Goal: Task Accomplishment & Management: Manage account settings

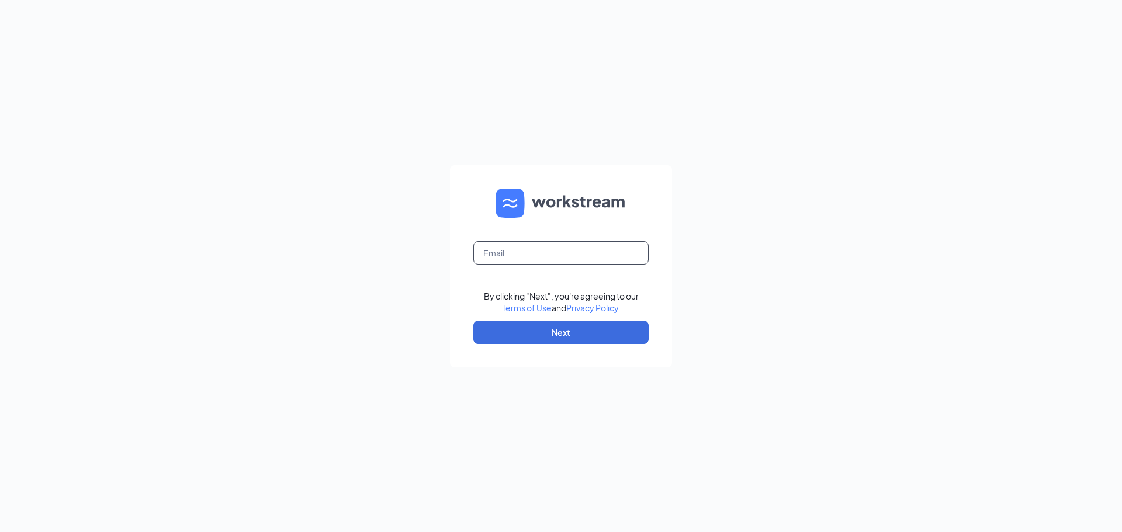
click at [513, 250] on input "text" at bounding box center [560, 252] width 175 height 23
type input "cornelius.fsu@chick-fil-a.com"
click at [581, 342] on button "Next" at bounding box center [560, 332] width 175 height 23
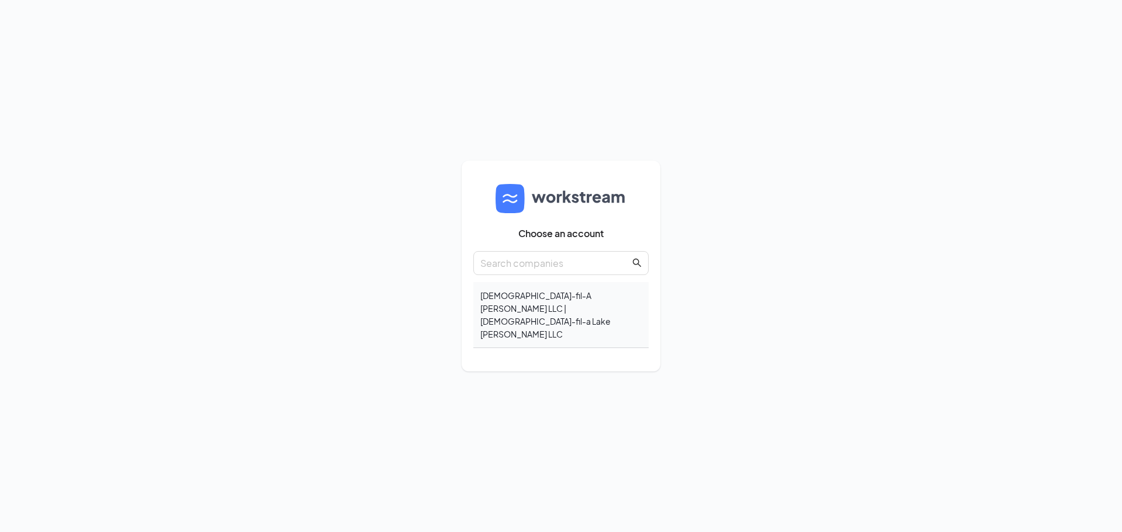
click at [584, 313] on div "Chick-fil-A Cornelius LLC | Chick-fil-a Lake Norman LLC" at bounding box center [560, 315] width 175 height 66
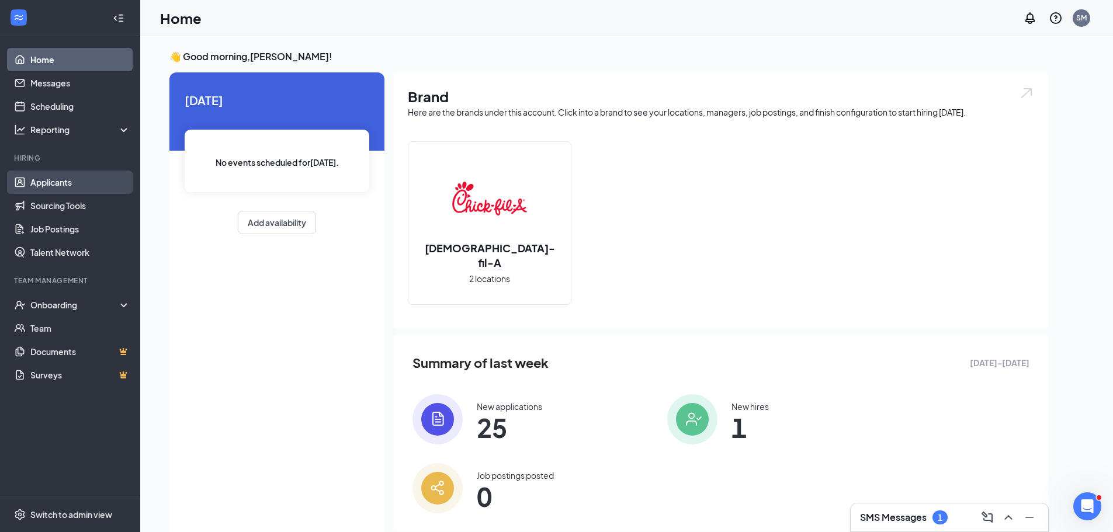
click at [46, 182] on link "Applicants" at bounding box center [80, 182] width 100 height 23
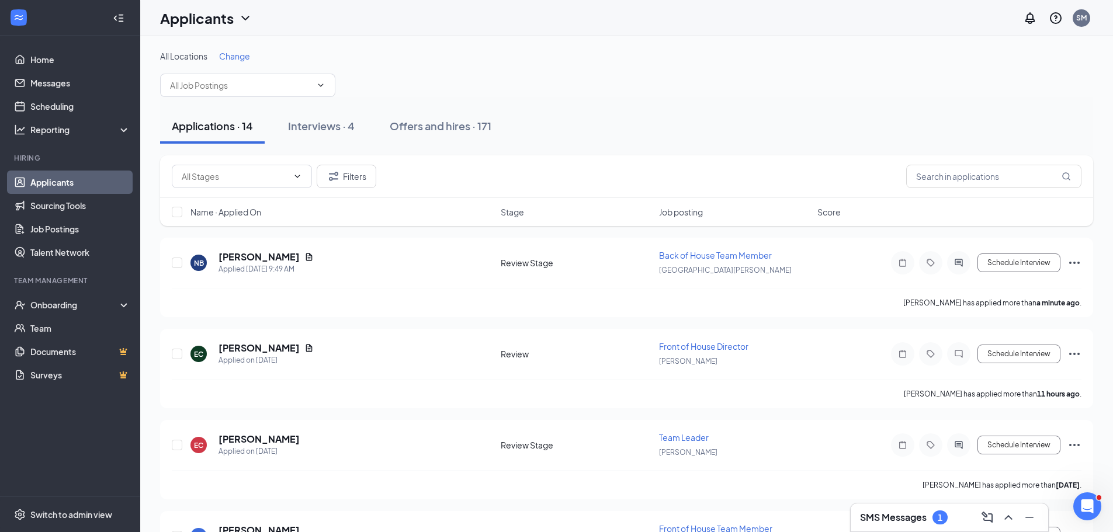
click at [241, 55] on span "Change" at bounding box center [234, 56] width 31 height 11
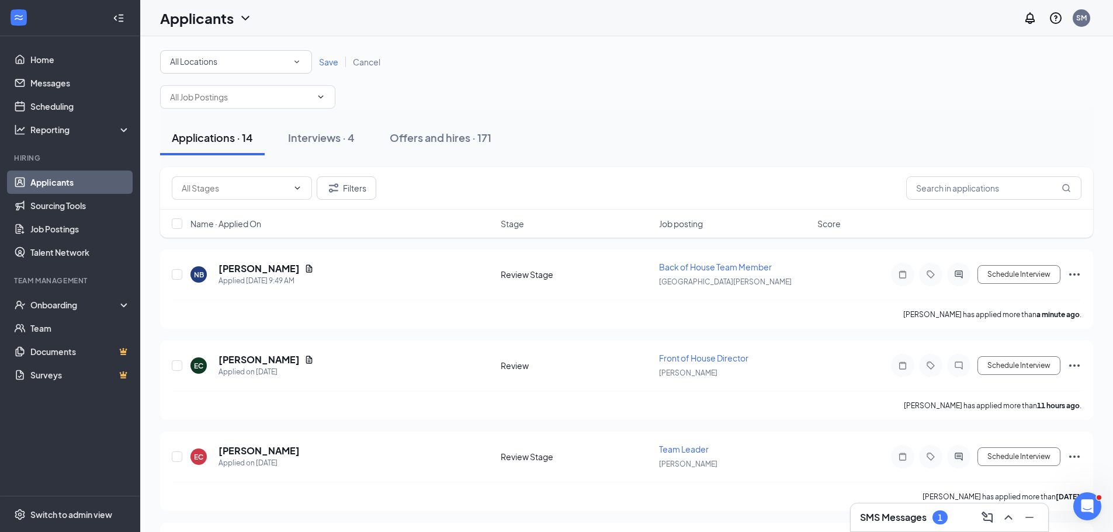
click at [292, 64] on icon "SmallChevronDown" at bounding box center [296, 62] width 11 height 11
click at [204, 123] on span "[PERSON_NAME]" at bounding box center [202, 122] width 67 height 11
click at [338, 61] on span "Save" at bounding box center [328, 62] width 19 height 11
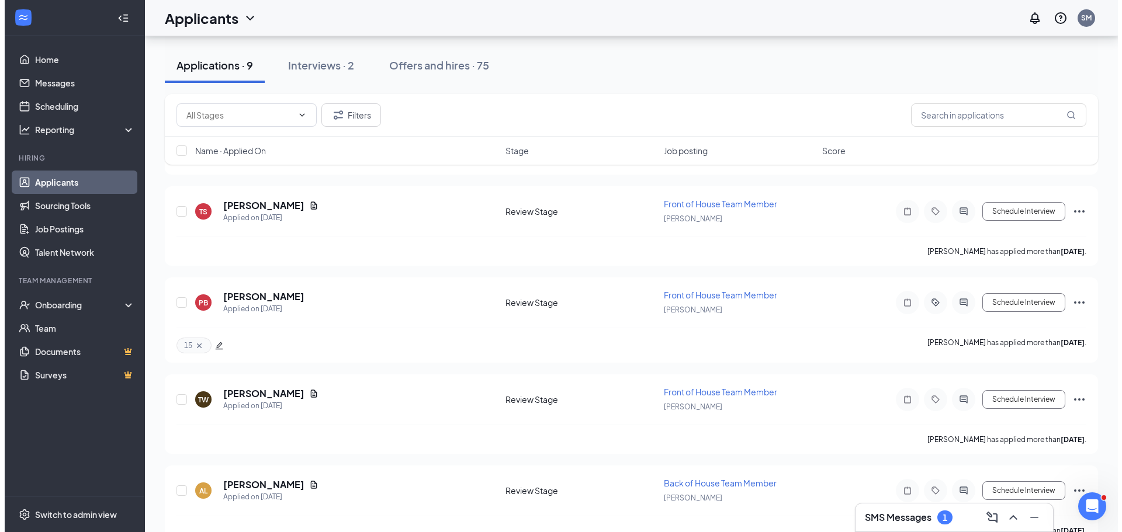
scroll to position [292, 0]
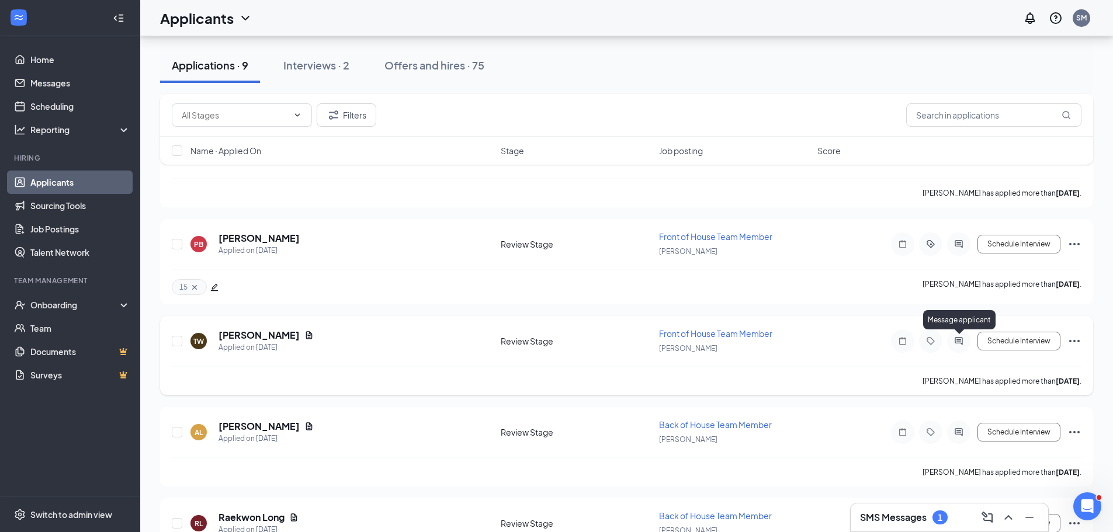
click at [962, 343] on icon "ActiveChat" at bounding box center [958, 341] width 8 height 8
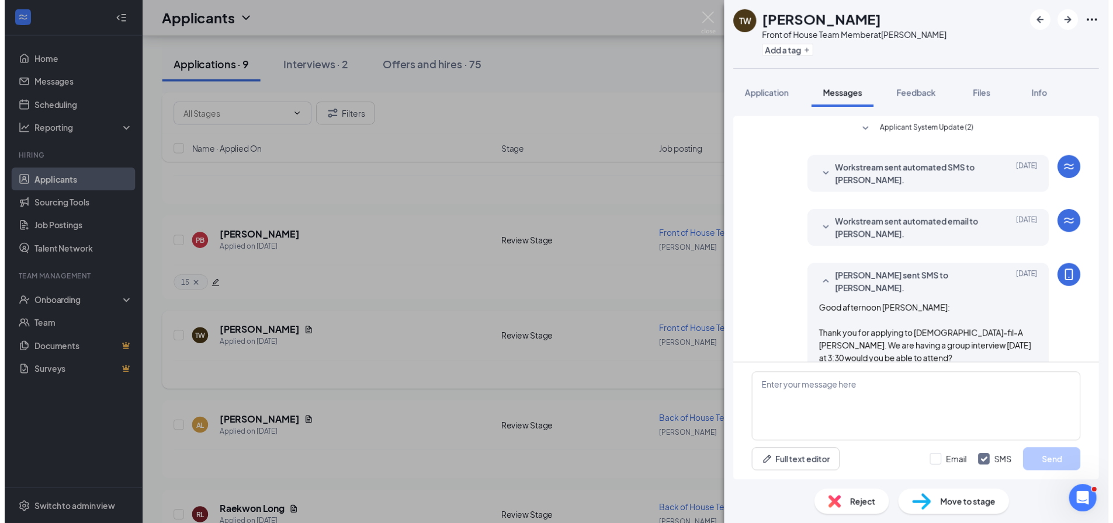
scroll to position [46, 0]
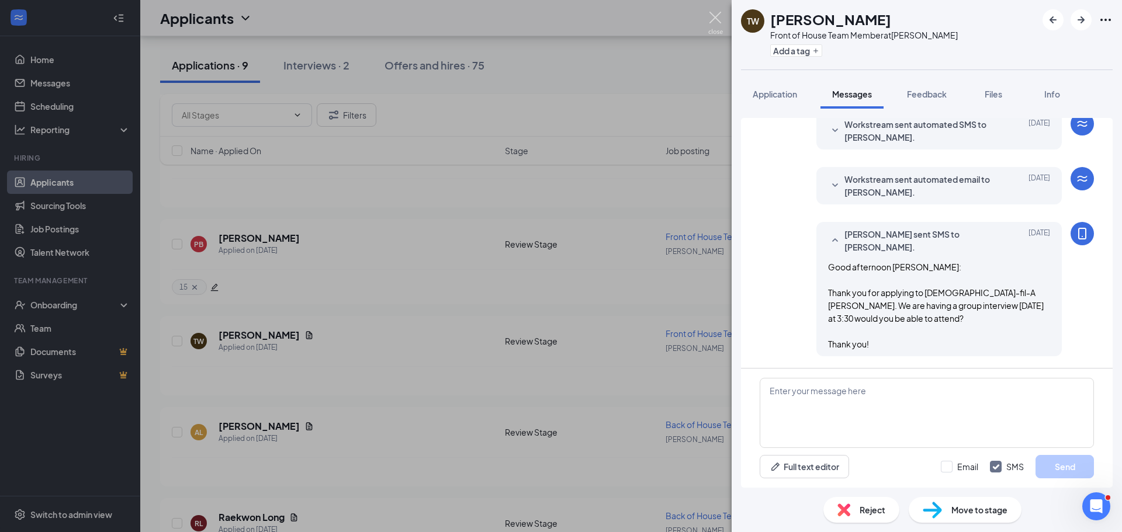
click at [716, 20] on img at bounding box center [715, 23] width 15 height 23
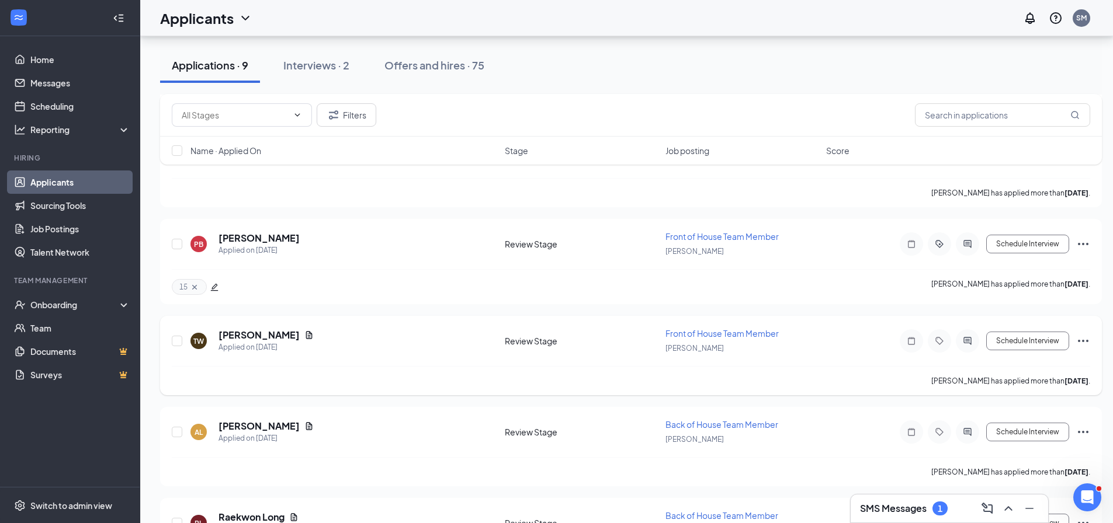
click at [1082, 346] on icon "Ellipses" at bounding box center [1083, 341] width 14 height 14
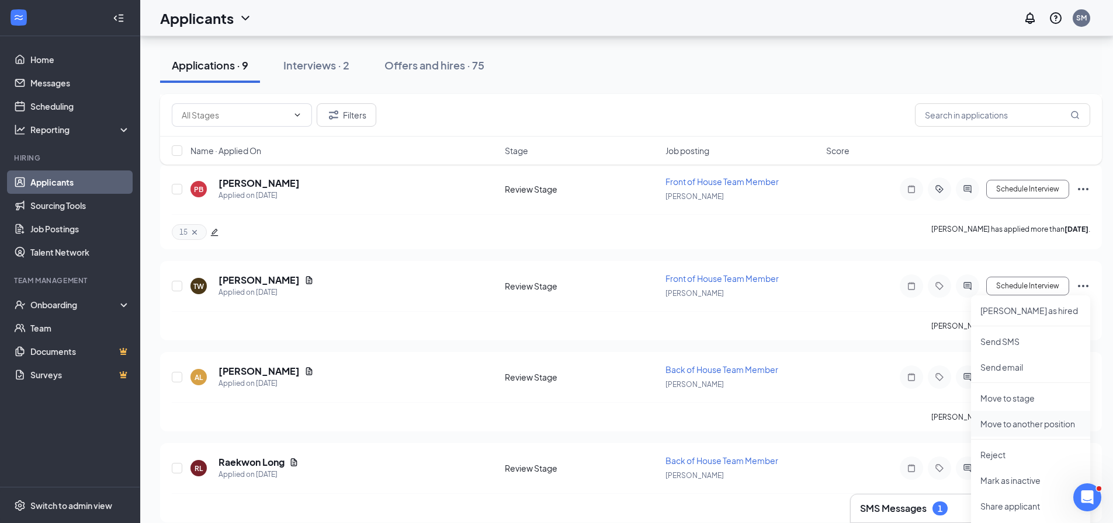
scroll to position [409, 0]
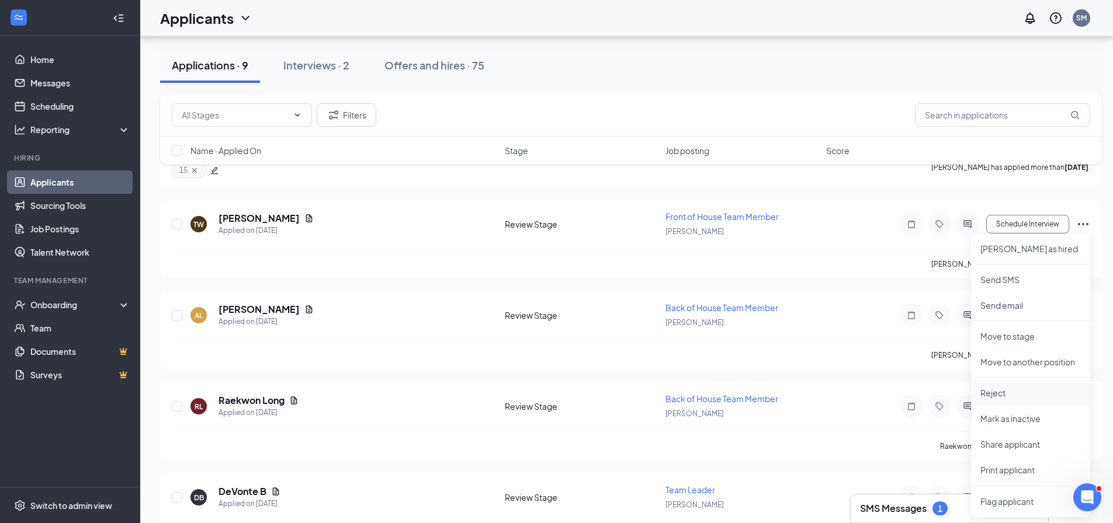
click at [997, 398] on li "Reject" at bounding box center [1030, 393] width 119 height 26
click at [997, 398] on div "Reject applicant TW Taylor Watson Applied on Sep 8 Reasons for rejection Reject…" at bounding box center [556, 261] width 1113 height 523
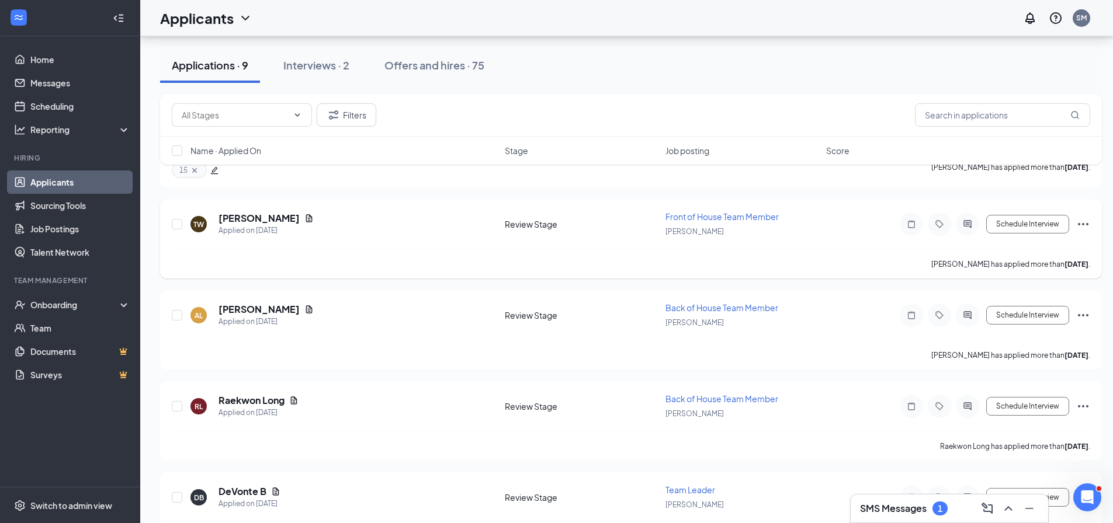
click at [1081, 224] on icon "Ellipses" at bounding box center [1083, 224] width 14 height 14
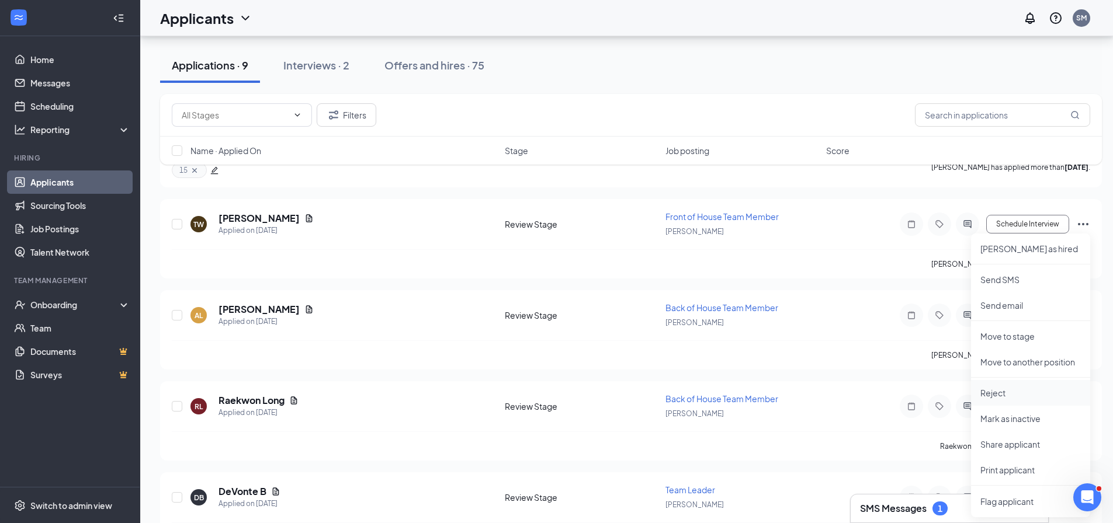
click at [994, 398] on p "Reject" at bounding box center [1030, 393] width 100 height 12
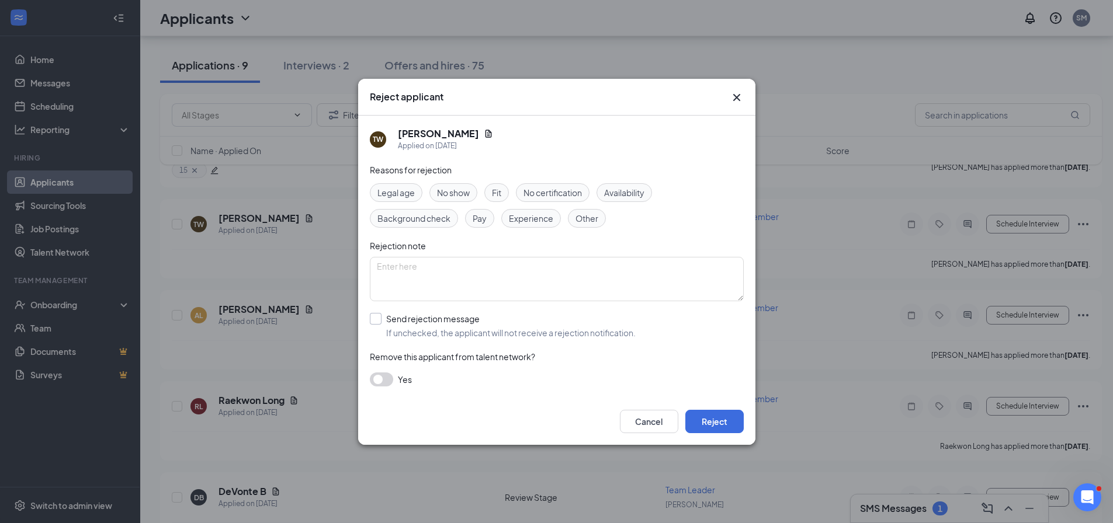
click at [380, 323] on input "Send rejection message If unchecked, the applicant will not receive a rejection…" at bounding box center [503, 326] width 266 height 26
checkbox input "true"
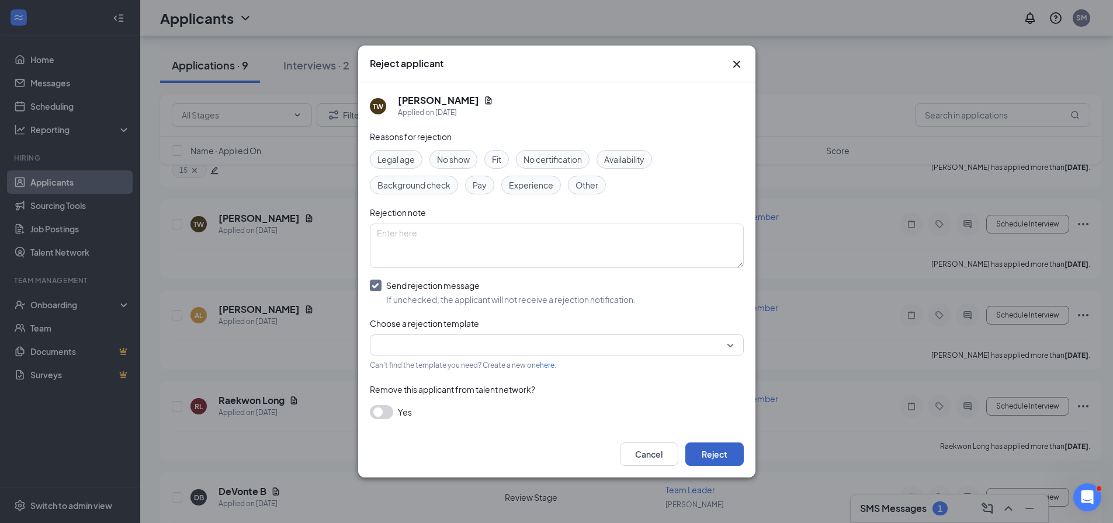
click at [728, 454] on button "Reject" at bounding box center [714, 454] width 58 height 23
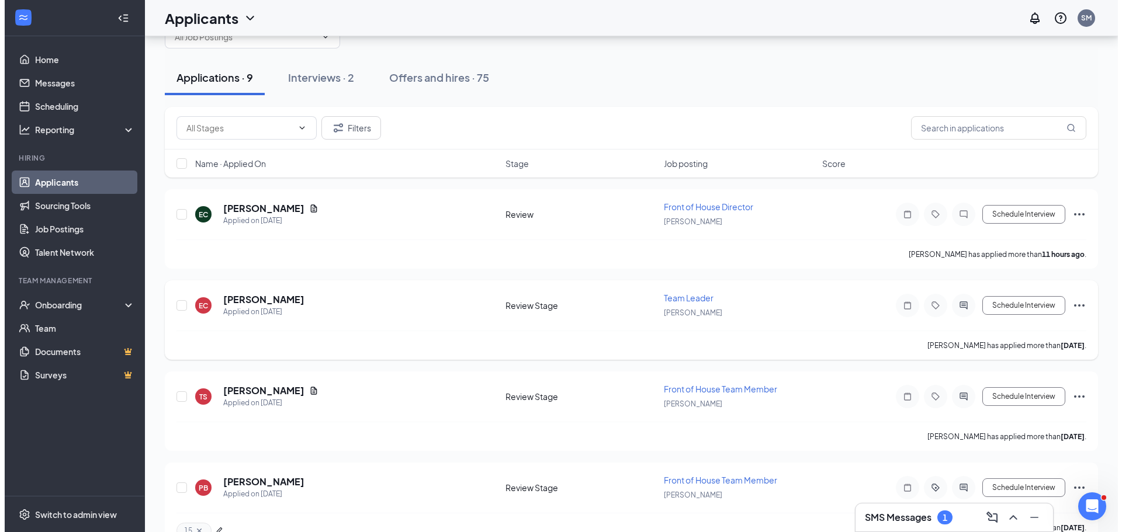
scroll to position [0, 0]
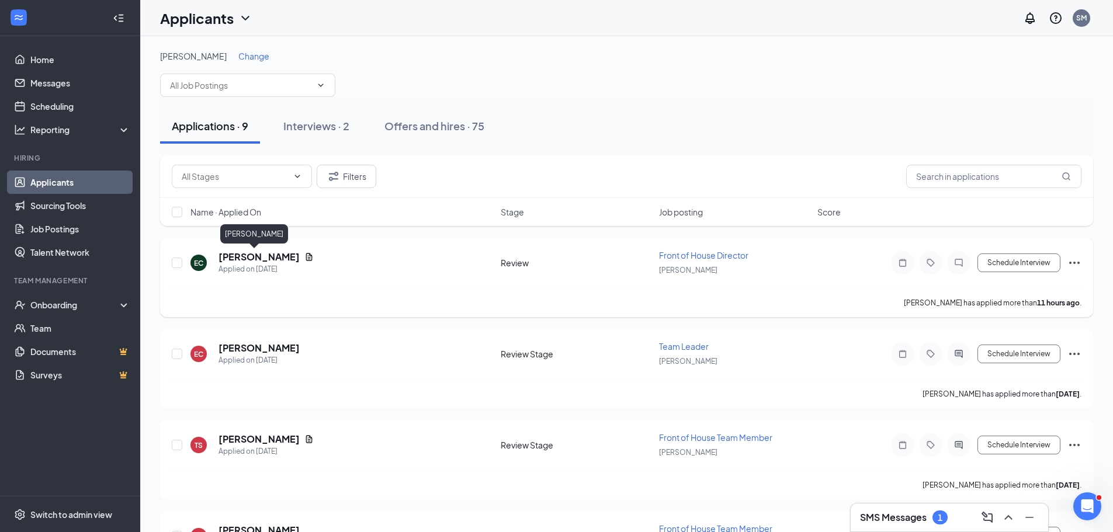
click at [257, 258] on h5 "[PERSON_NAME]" at bounding box center [258, 257] width 81 height 13
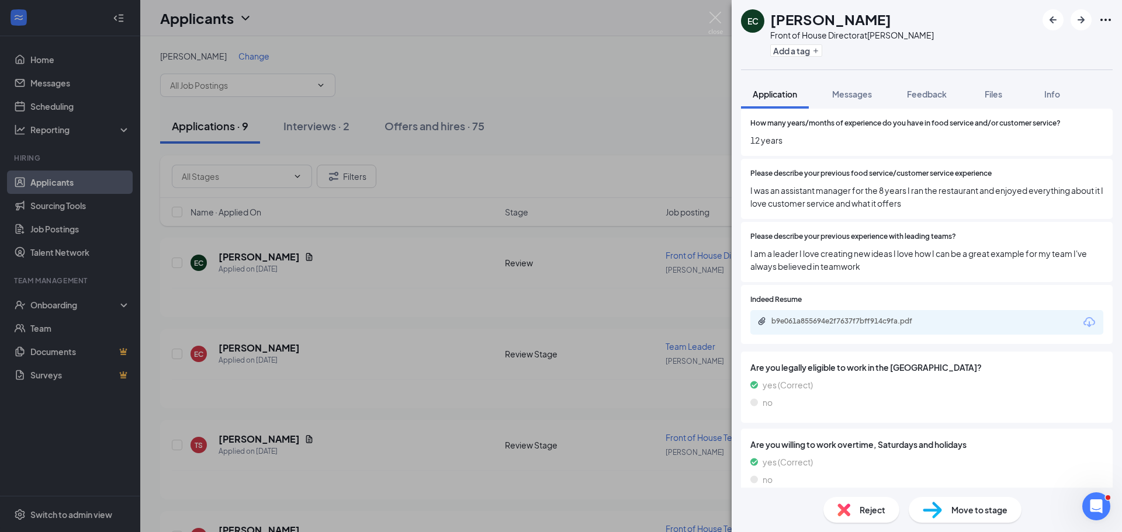
scroll to position [187, 0]
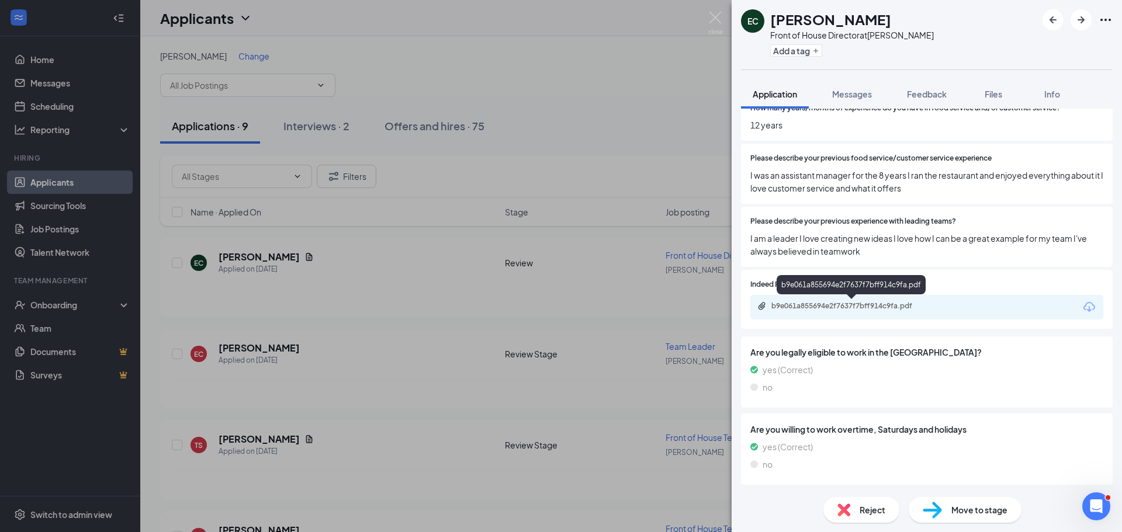
click at [832, 304] on div "b9e061a855694e2f7637f7bff914c9fa.pdf" at bounding box center [853, 305] width 164 height 9
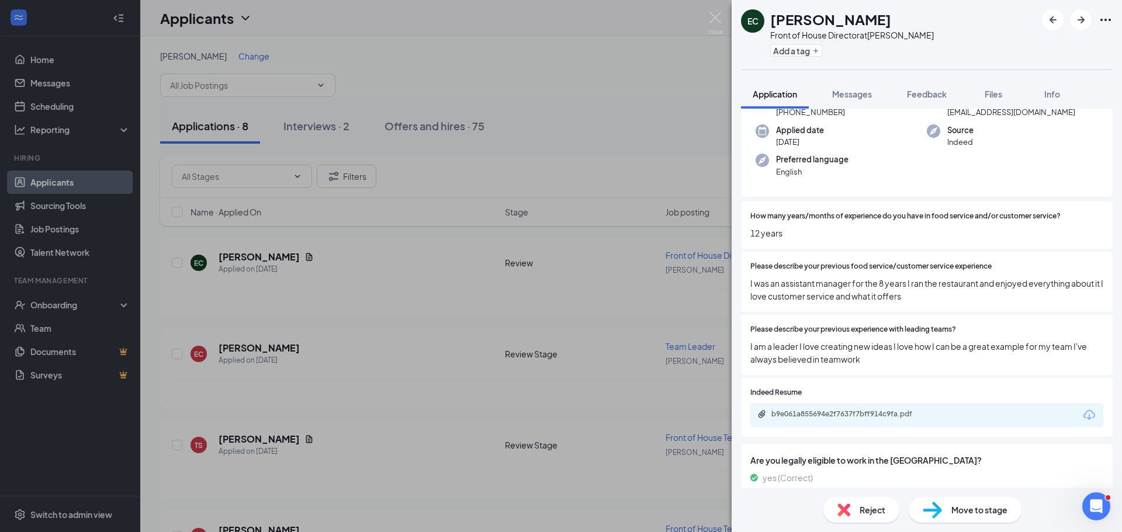
scroll to position [70, 0]
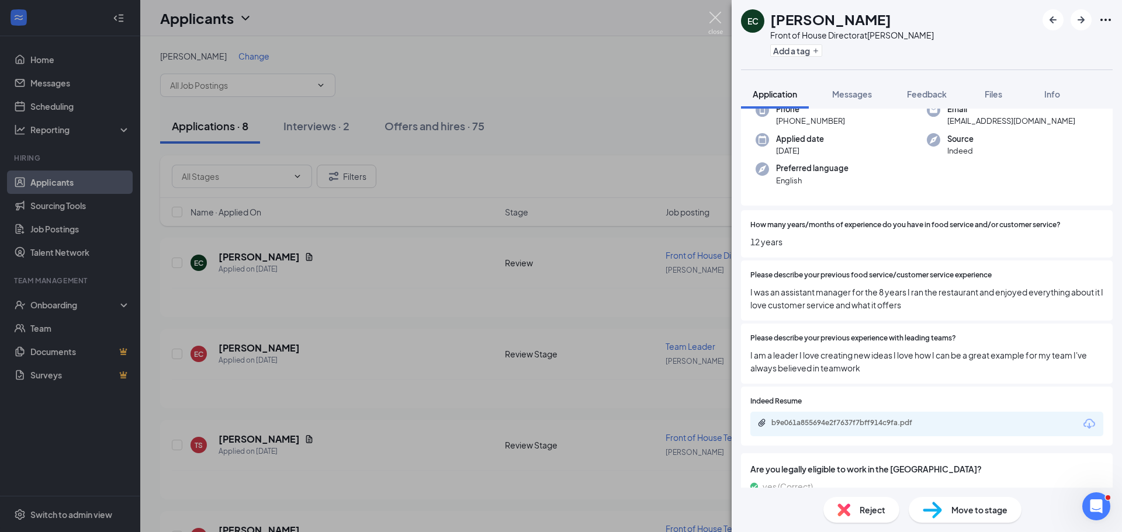
click at [717, 16] on img at bounding box center [715, 23] width 15 height 23
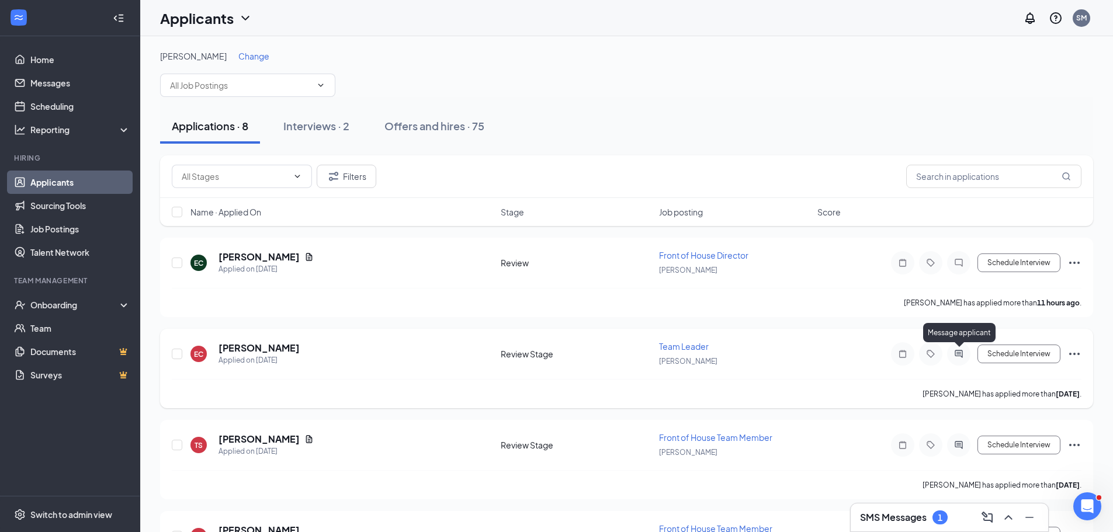
click at [959, 356] on icon "ActiveChat" at bounding box center [958, 354] width 8 height 8
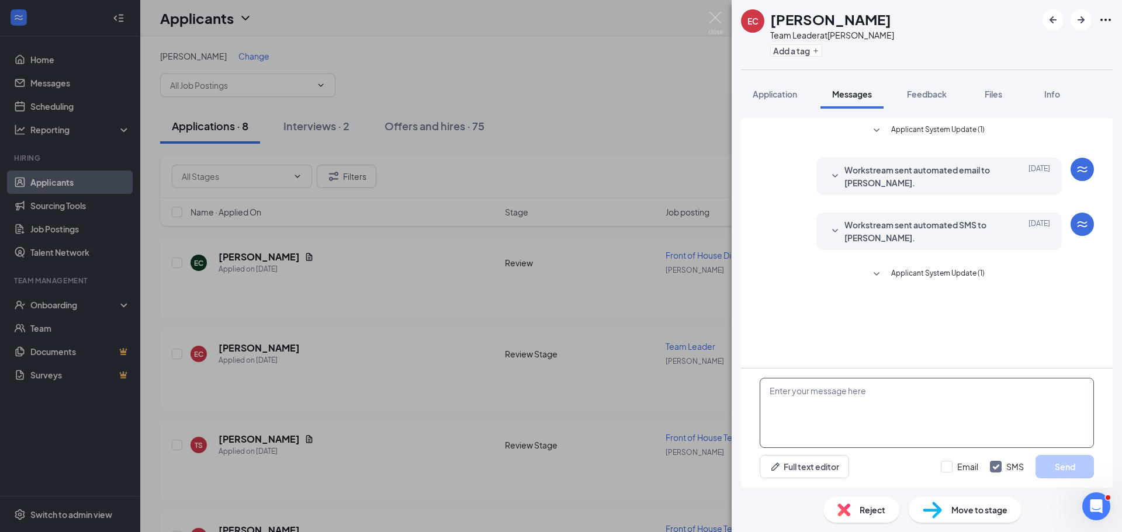
click at [938, 385] on textarea at bounding box center [926, 413] width 334 height 70
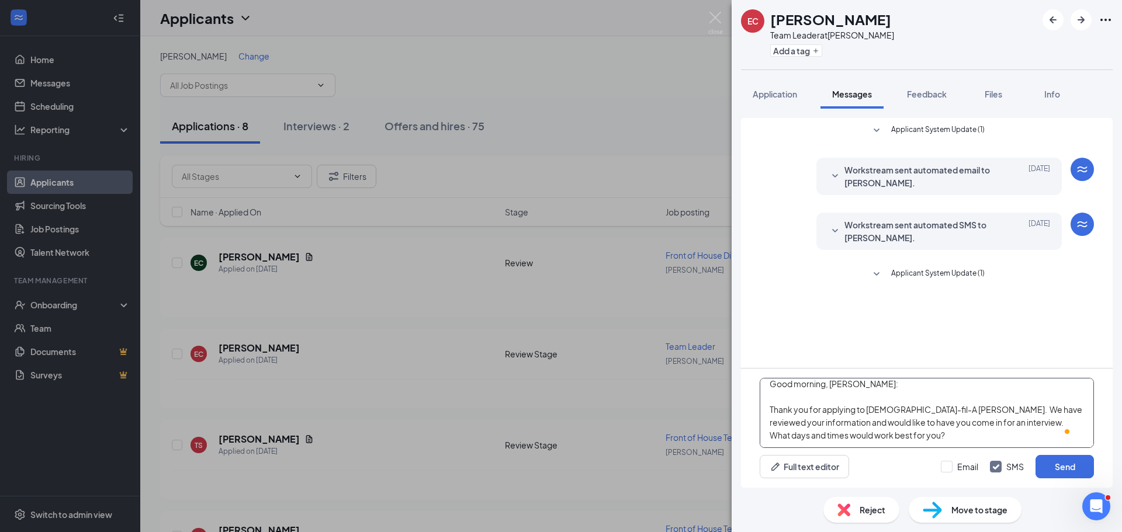
scroll to position [26, 0]
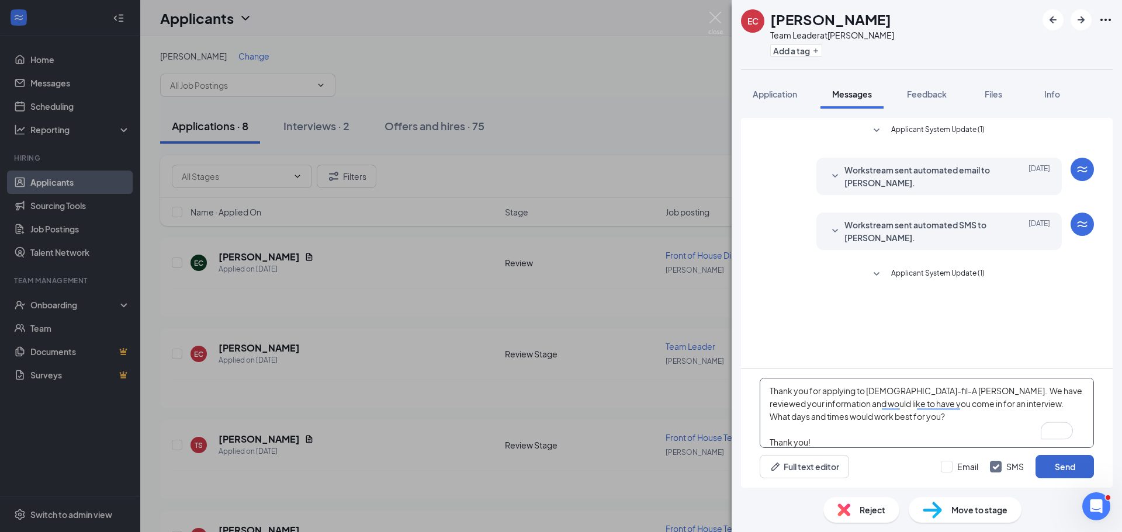
type textarea "Good morning, Erin: Thank you for applying to Chick-fil-A Cornelius. We have re…"
click at [1047, 468] on button "Send" at bounding box center [1064, 466] width 58 height 23
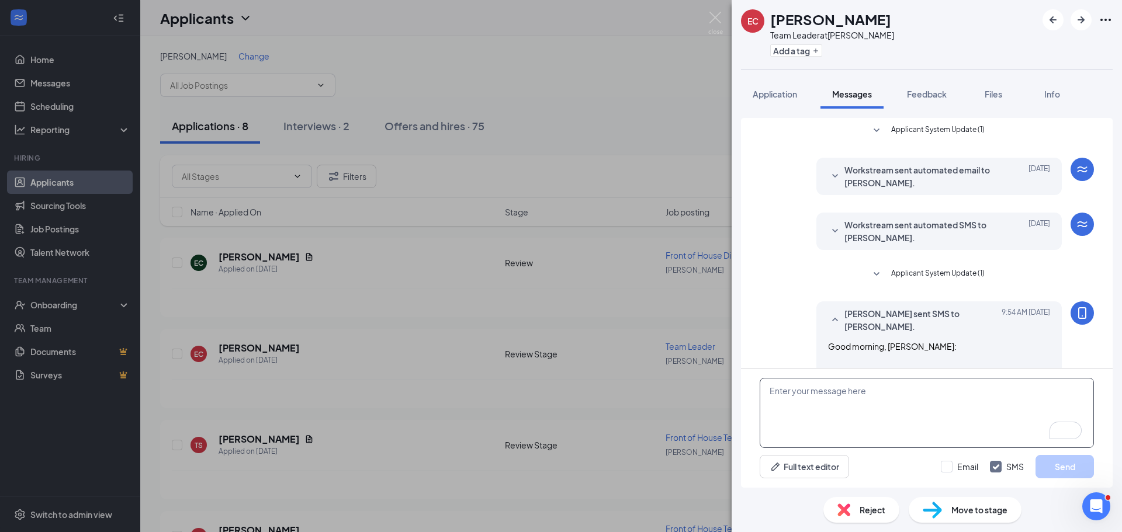
scroll to position [92, 0]
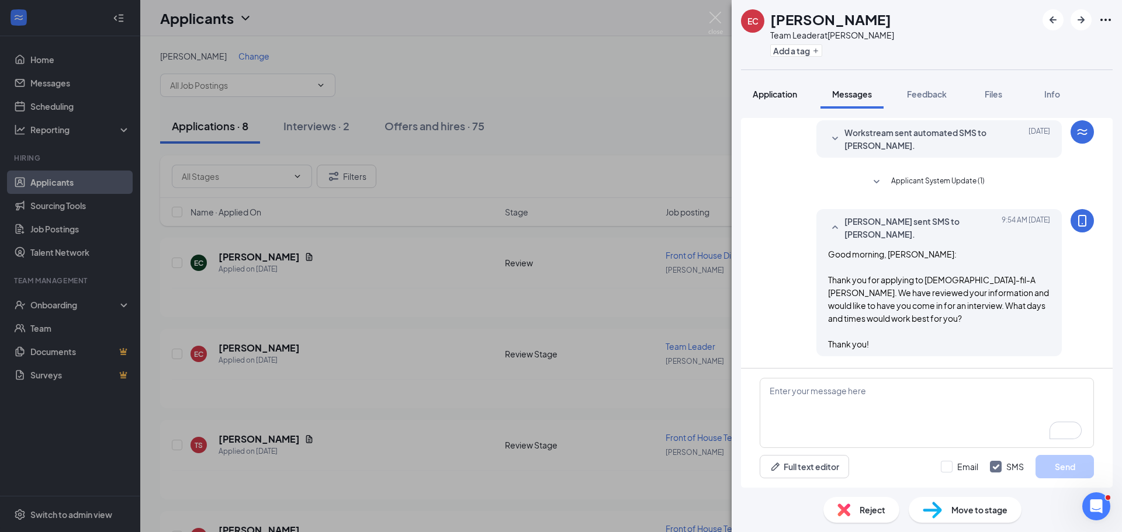
click at [790, 98] on span "Application" at bounding box center [774, 94] width 44 height 11
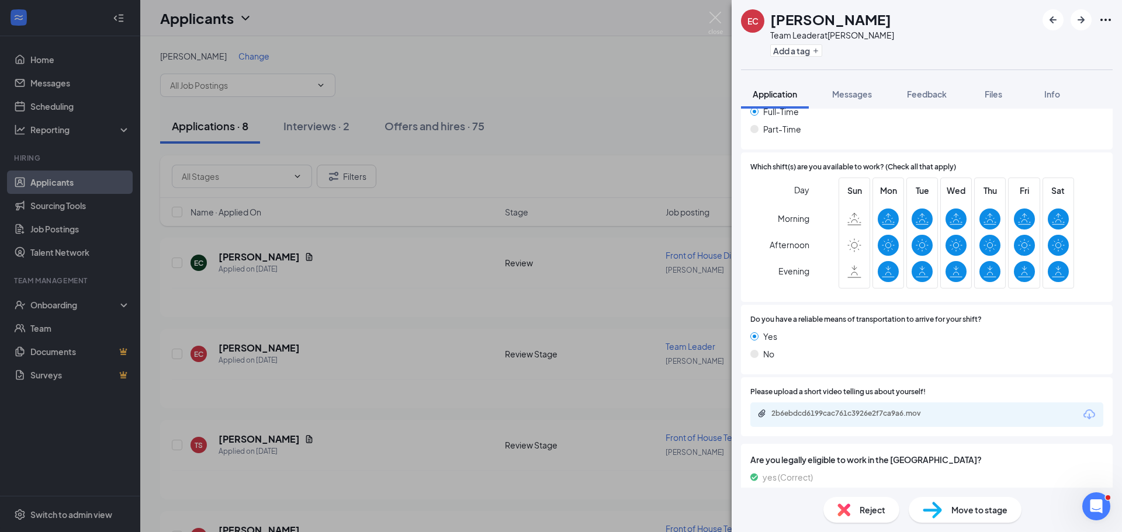
scroll to position [1834, 0]
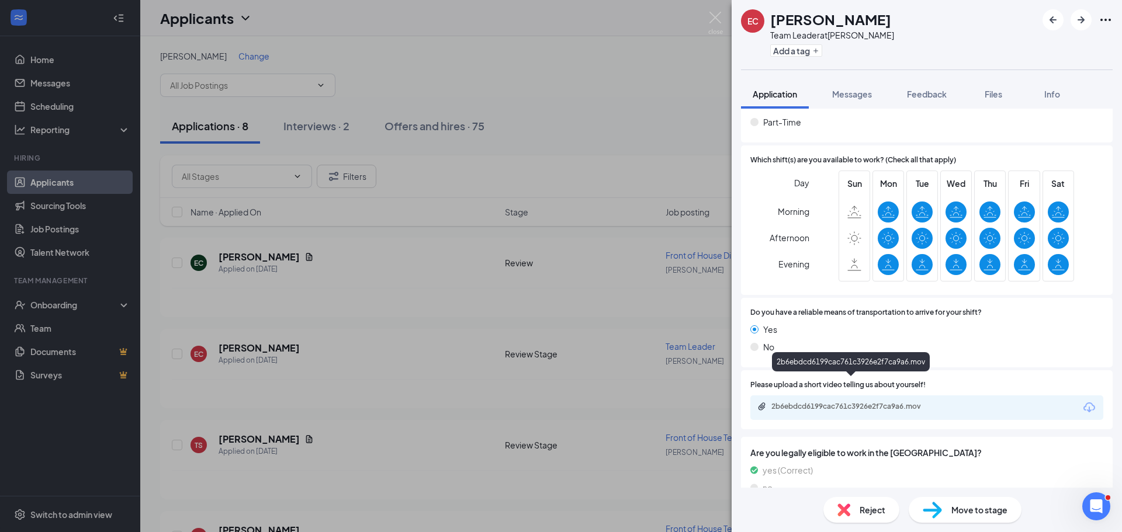
click at [871, 402] on div "2b6ebdcd6199cac761c3926e2f7ca9a6.mov" at bounding box center [853, 406] width 164 height 9
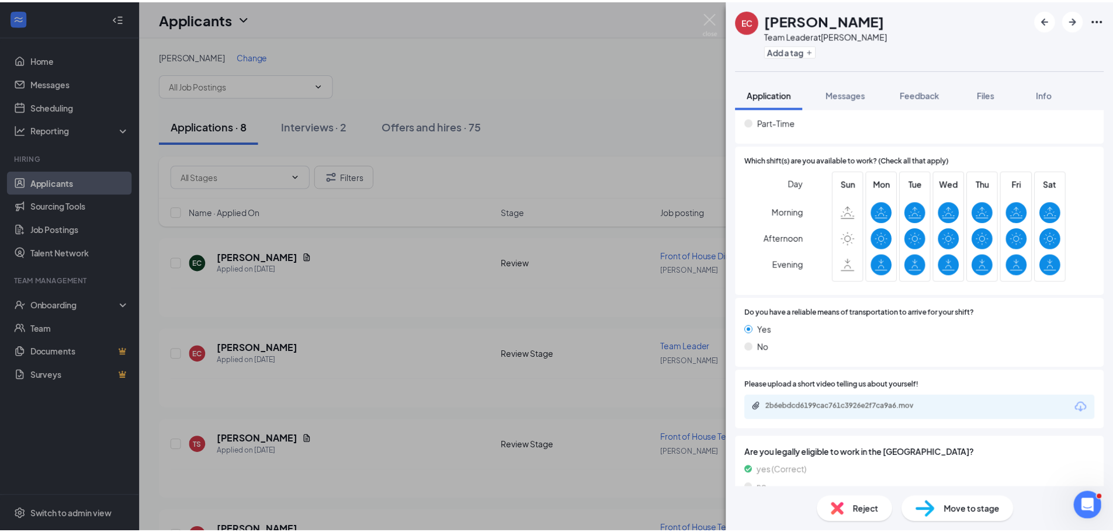
scroll to position [1830, 0]
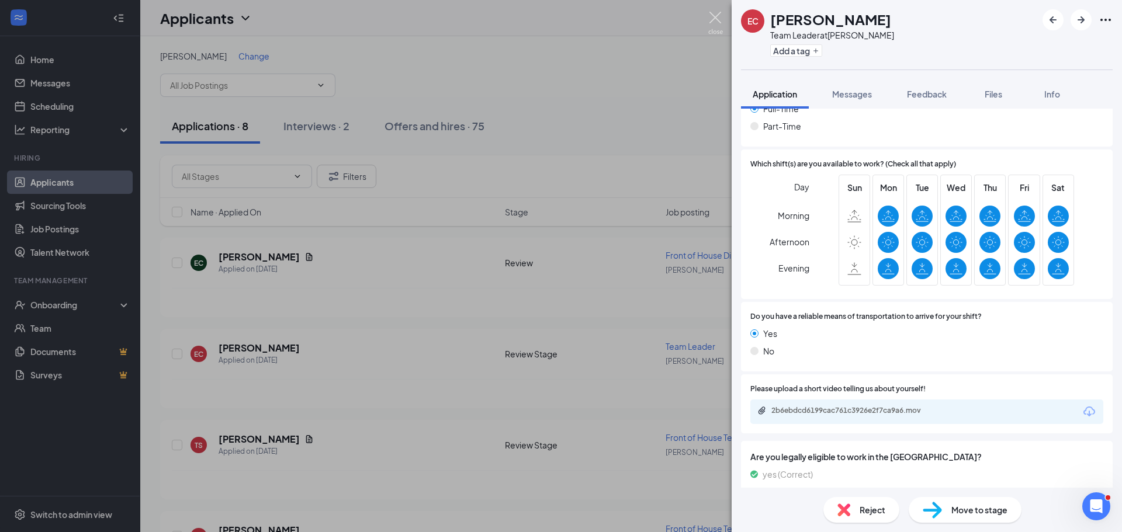
drag, startPoint x: 727, startPoint y: 16, endPoint x: 711, endPoint y: 17, distance: 15.2
click at [718, 17] on div "EC Erin Cheney Team Leader at Cornelius Add a tag Application Messages Feedback…" at bounding box center [561, 266] width 1122 height 532
click at [711, 17] on img at bounding box center [715, 23] width 15 height 23
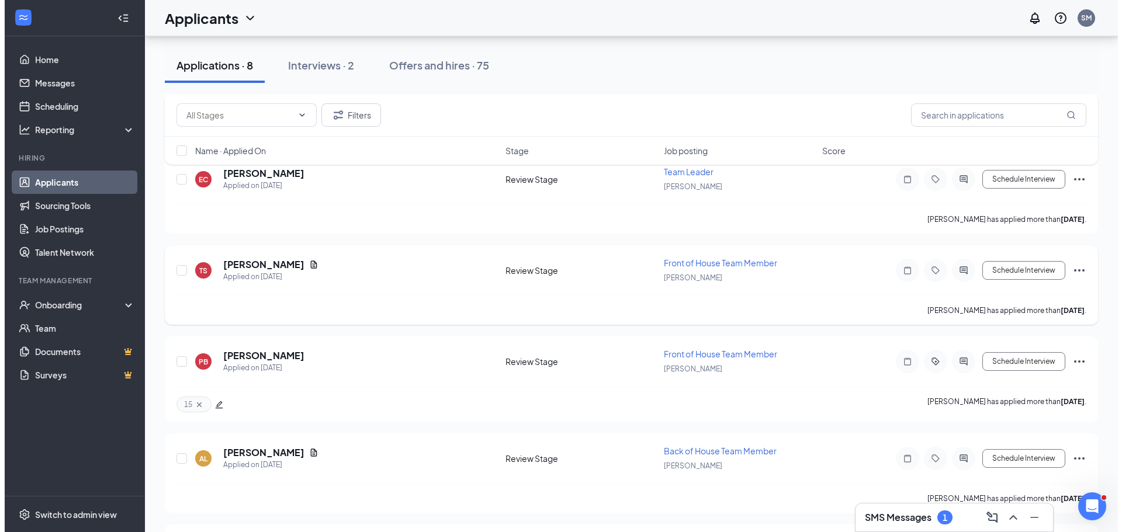
scroll to position [175, 0]
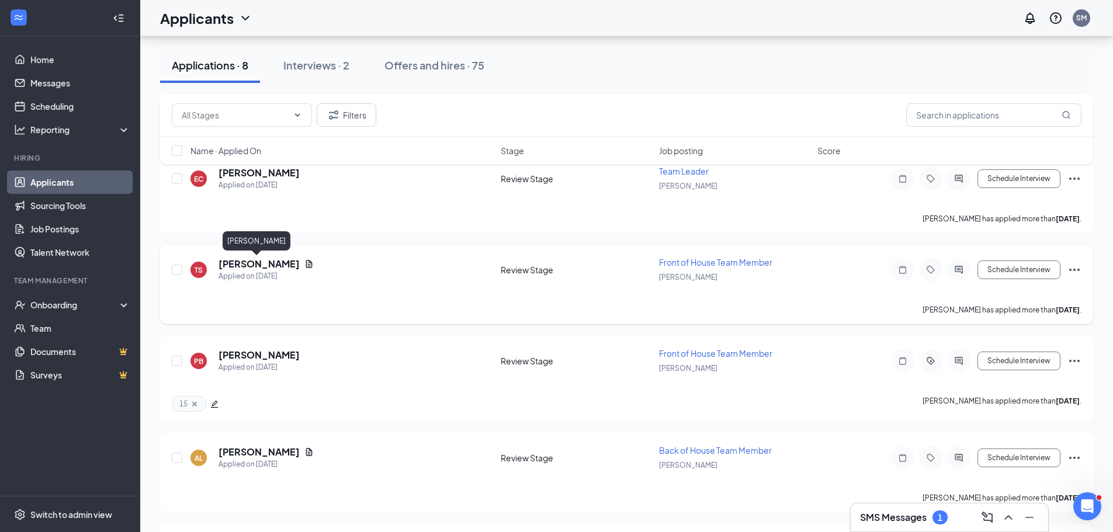
click at [264, 262] on h5 "[PERSON_NAME]" at bounding box center [258, 264] width 81 height 13
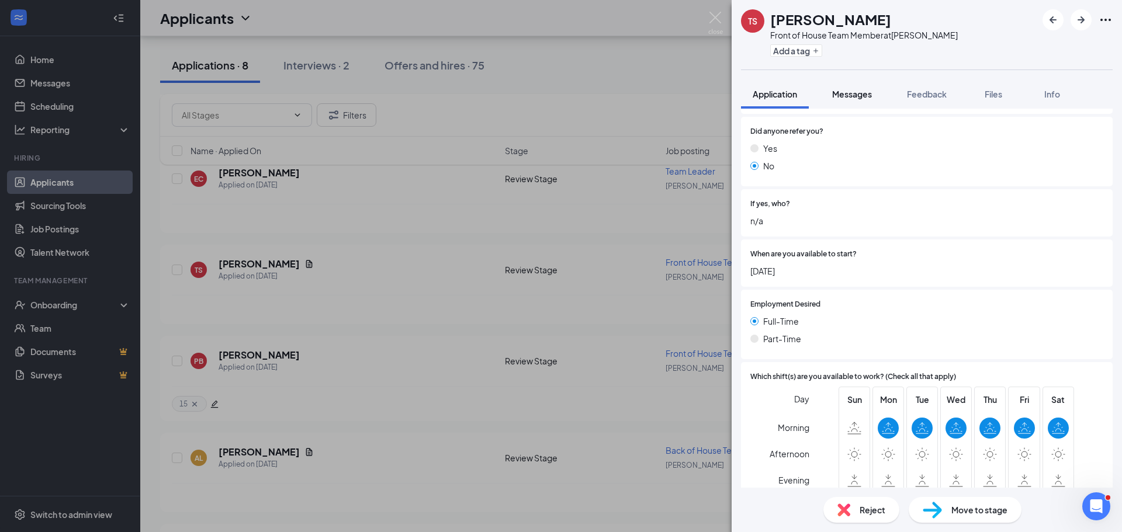
scroll to position [724, 0]
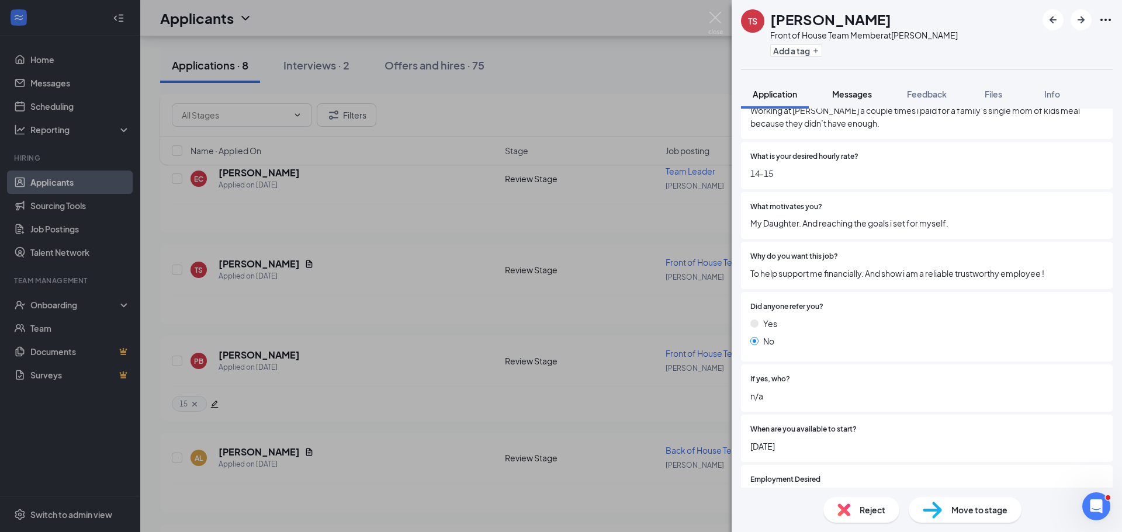
click at [863, 91] on span "Messages" at bounding box center [852, 94] width 40 height 11
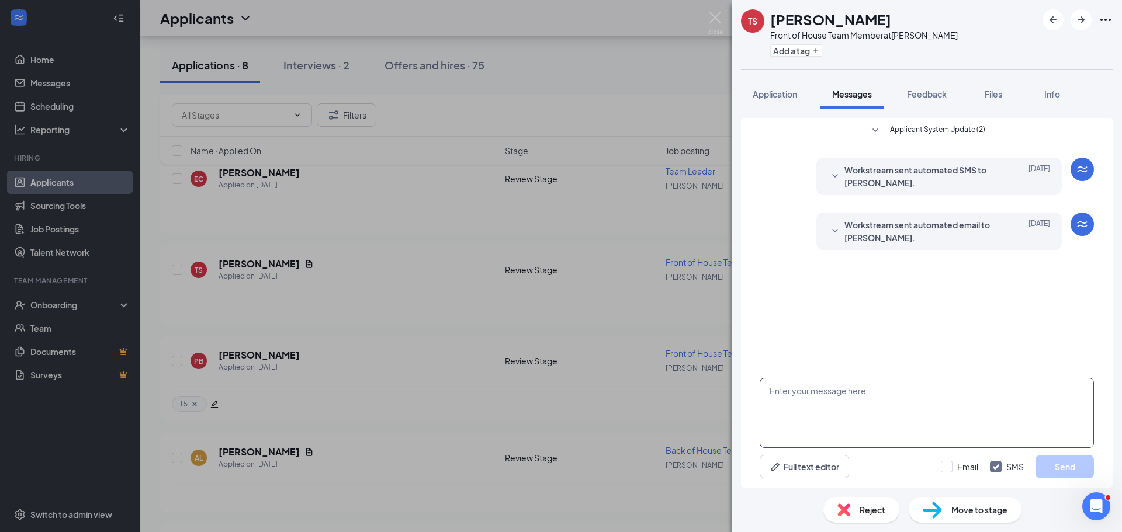
click at [840, 390] on textarea at bounding box center [926, 413] width 334 height 70
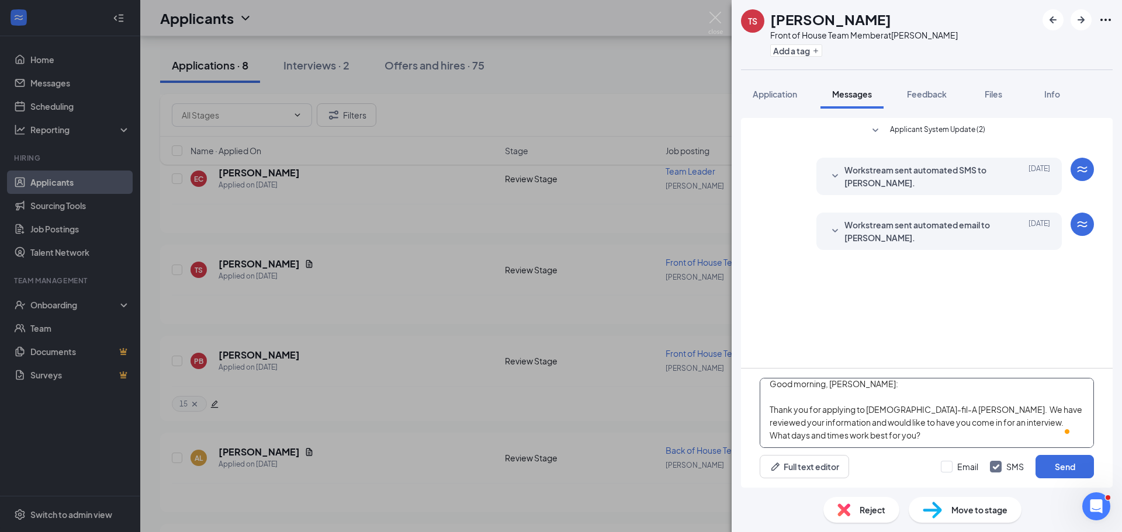
scroll to position [26, 0]
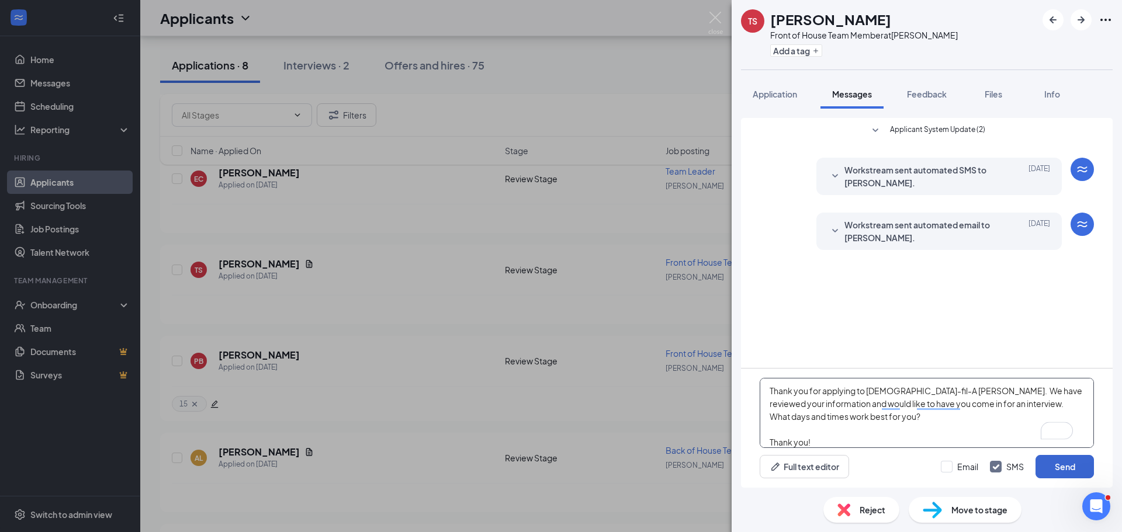
type textarea "Good morning, Tammy: Thank you for applying to Chick-fil-A Cornelius. We have r…"
click at [1051, 459] on button "Send" at bounding box center [1064, 466] width 58 height 23
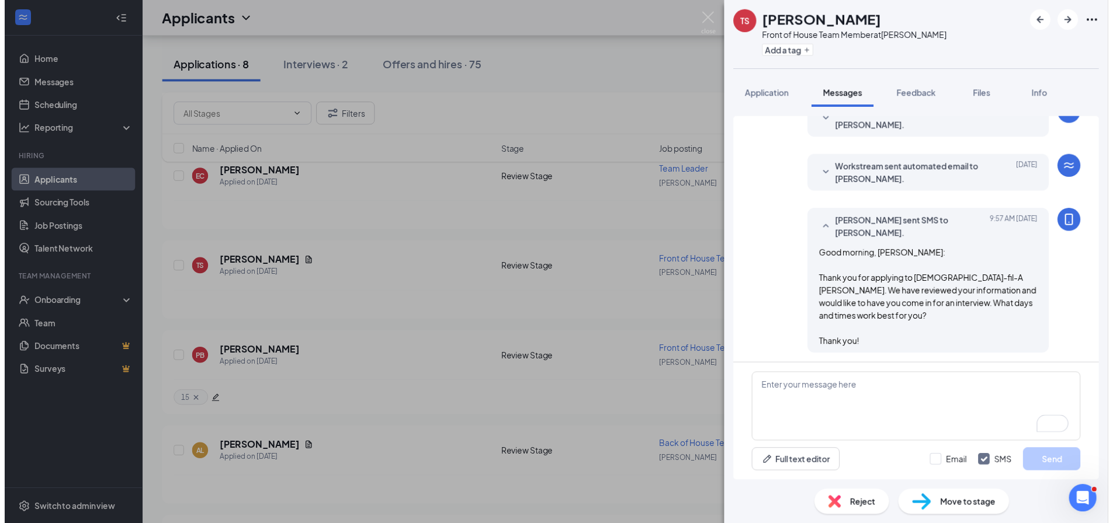
scroll to position [58, 0]
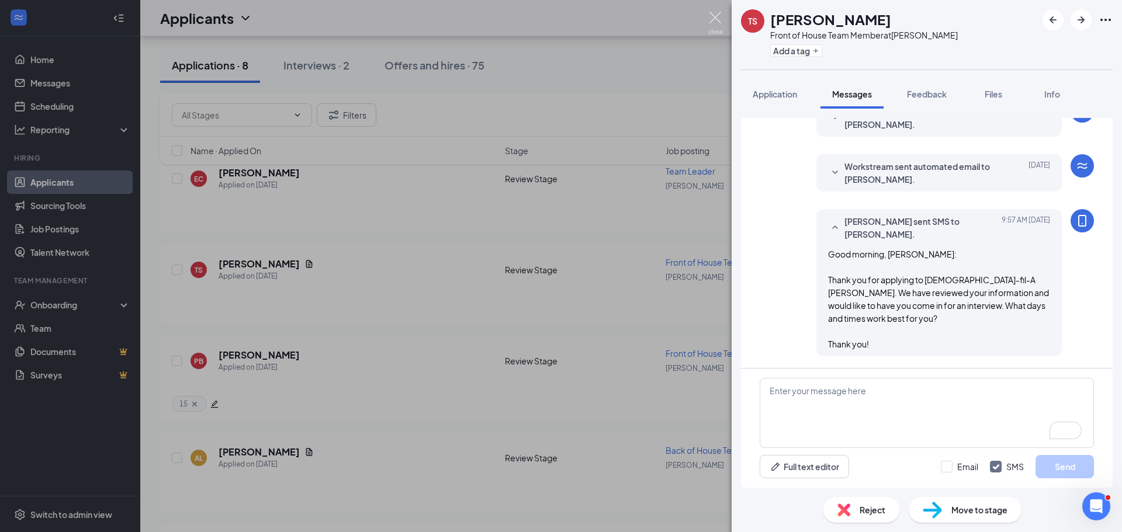
click at [720, 15] on img at bounding box center [715, 23] width 15 height 23
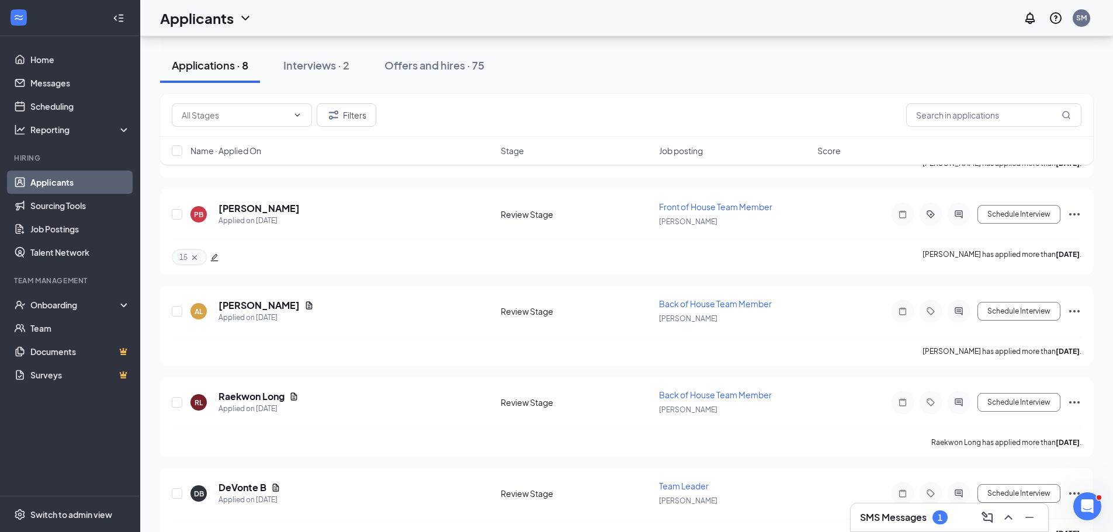
scroll to position [350, 0]
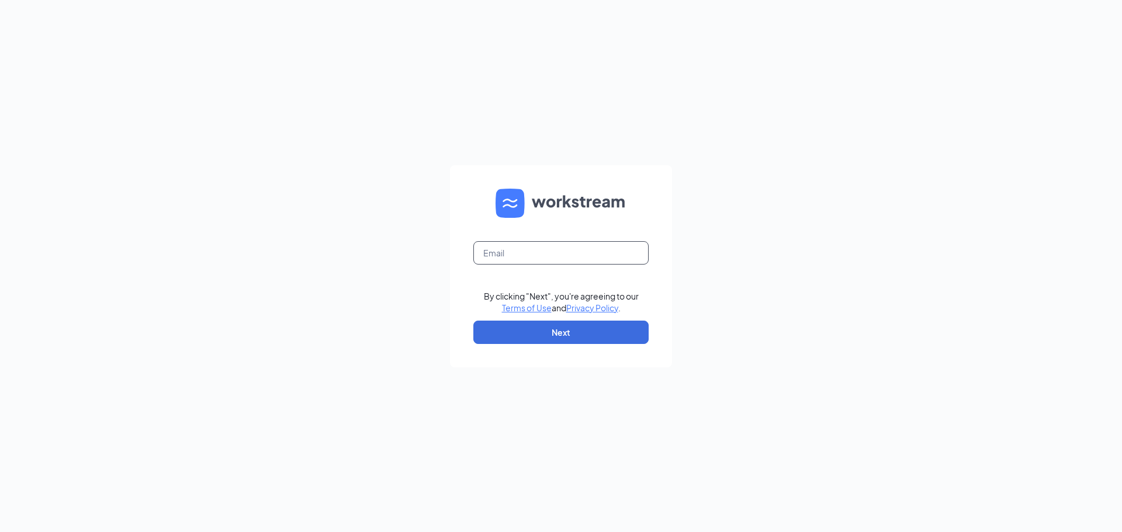
click at [521, 256] on input "text" at bounding box center [560, 252] width 175 height 23
type input "cornelius.fsu@chick-fil-a.com"
click at [558, 336] on button "Next" at bounding box center [560, 332] width 175 height 23
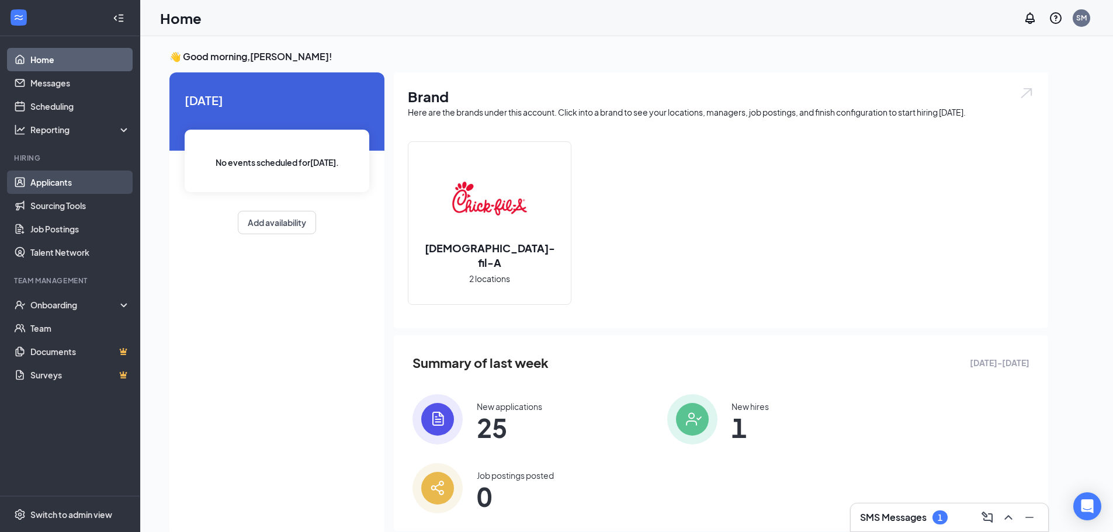
click at [56, 189] on link "Applicants" at bounding box center [80, 182] width 100 height 23
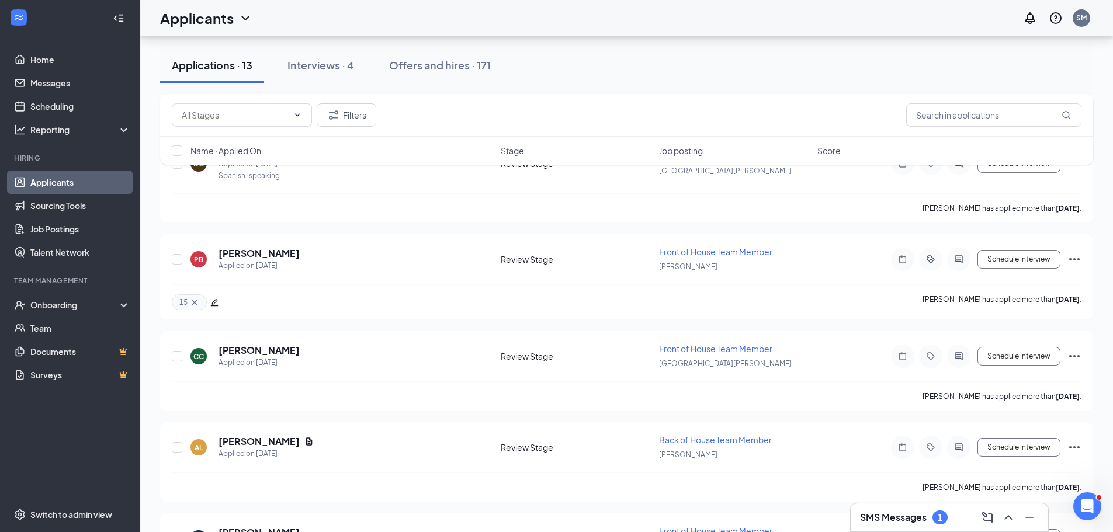
scroll to position [584, 0]
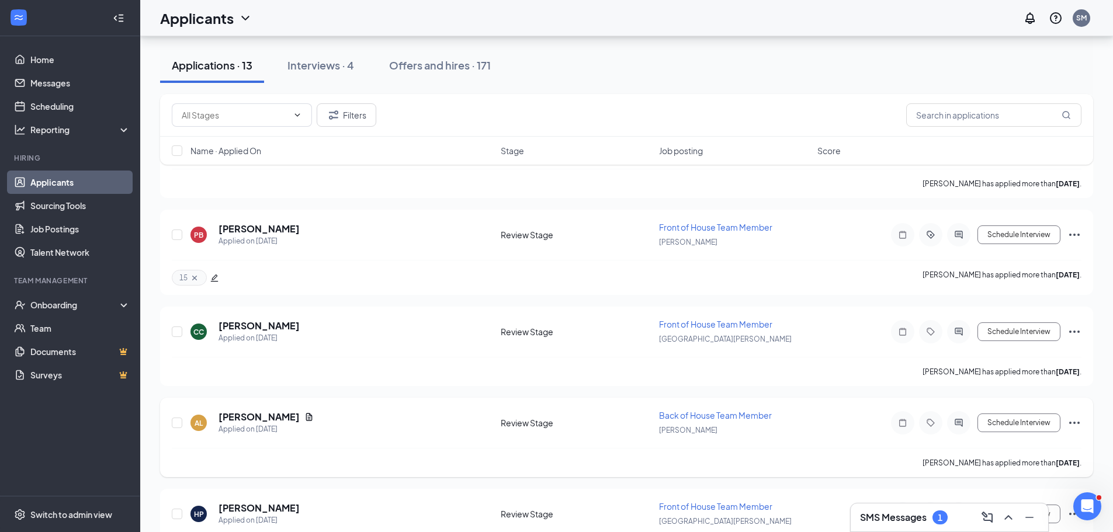
click at [1065, 423] on div "Schedule Interview" at bounding box center [976, 422] width 210 height 23
click at [1079, 423] on icon "Ellipses" at bounding box center [1074, 423] width 11 height 2
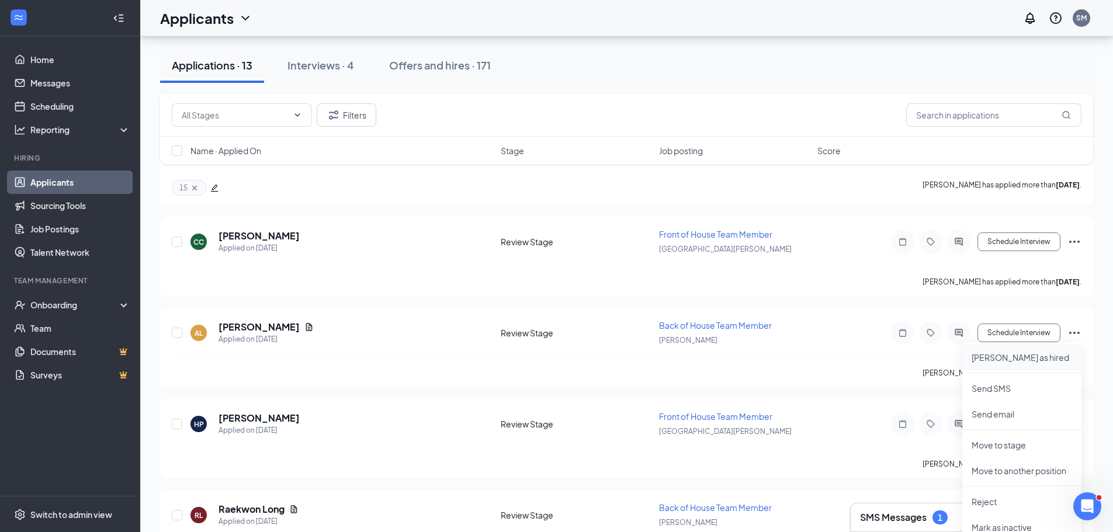
scroll to position [701, 0]
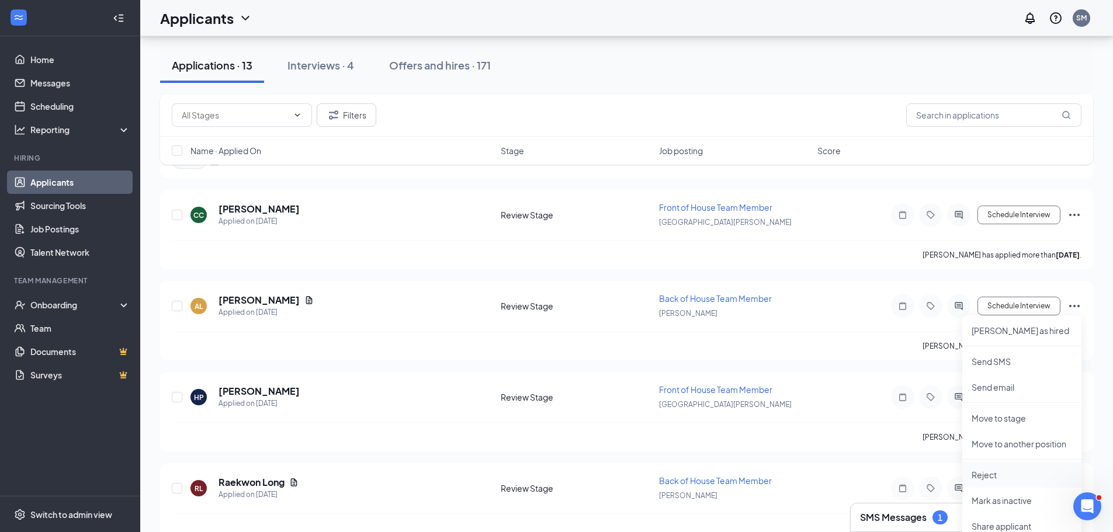
click at [987, 476] on p "Reject" at bounding box center [1021, 475] width 100 height 12
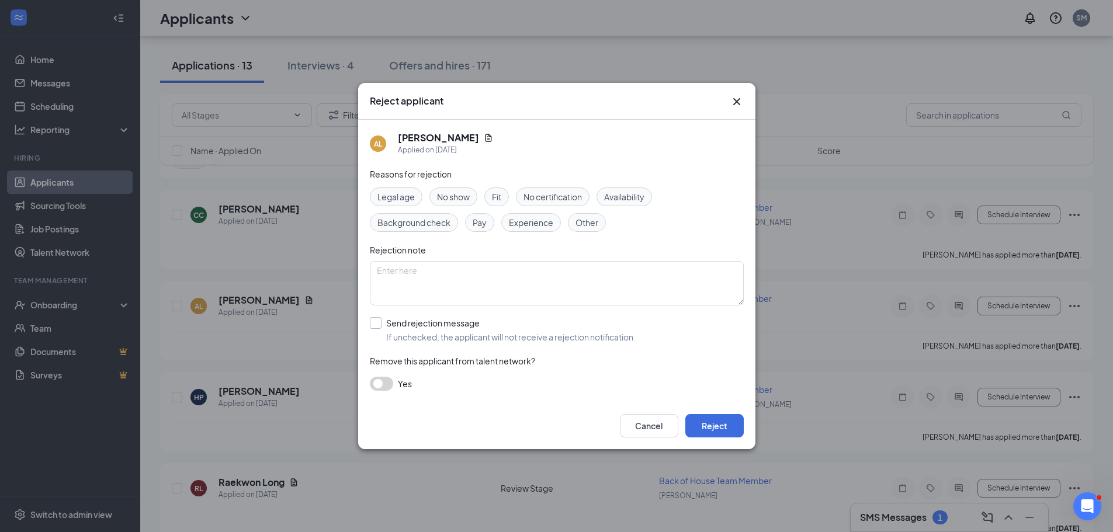
click at [374, 328] on input "Send rejection message If unchecked, the applicant will not receive a rejection…" at bounding box center [503, 330] width 266 height 26
checkbox input "true"
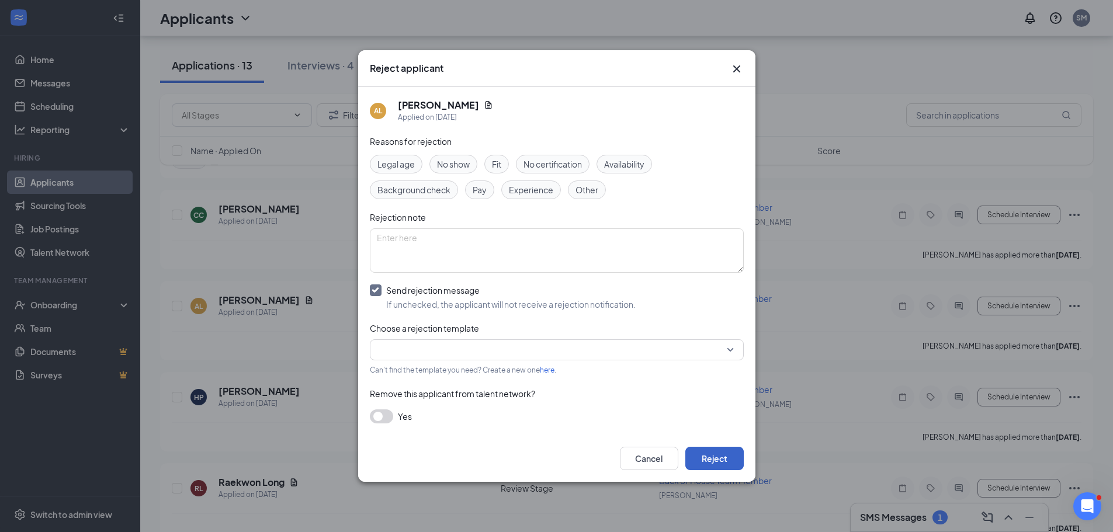
click at [720, 468] on button "Reject" at bounding box center [714, 458] width 58 height 23
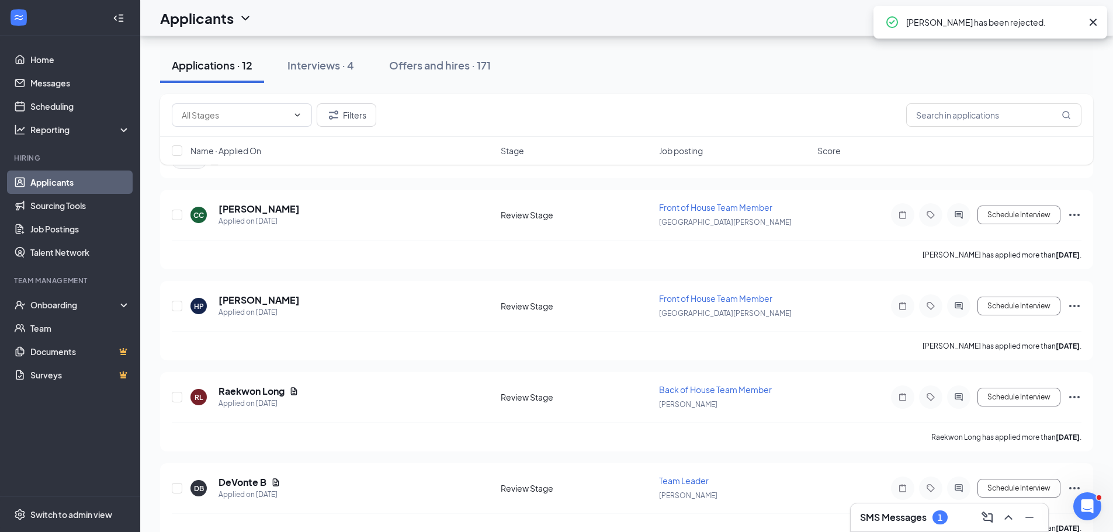
scroll to position [759, 0]
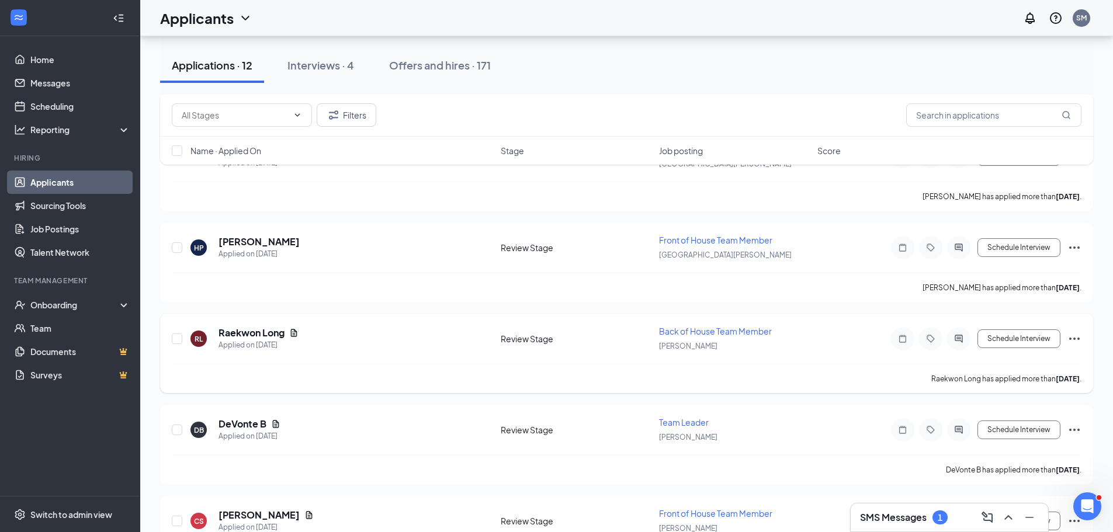
click at [1077, 338] on icon "Ellipses" at bounding box center [1074, 339] width 14 height 14
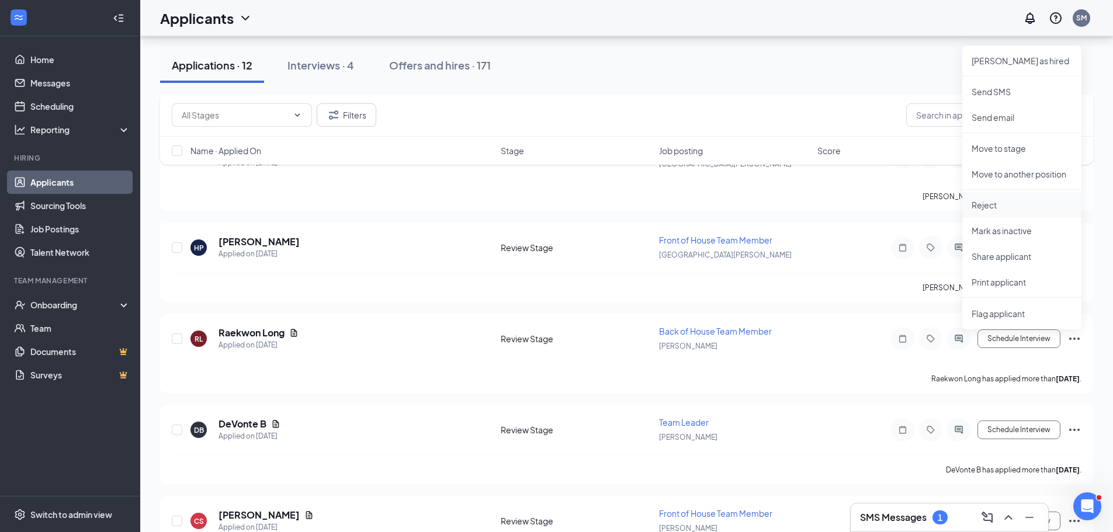
click at [970, 206] on li "Reject" at bounding box center [1021, 205] width 119 height 26
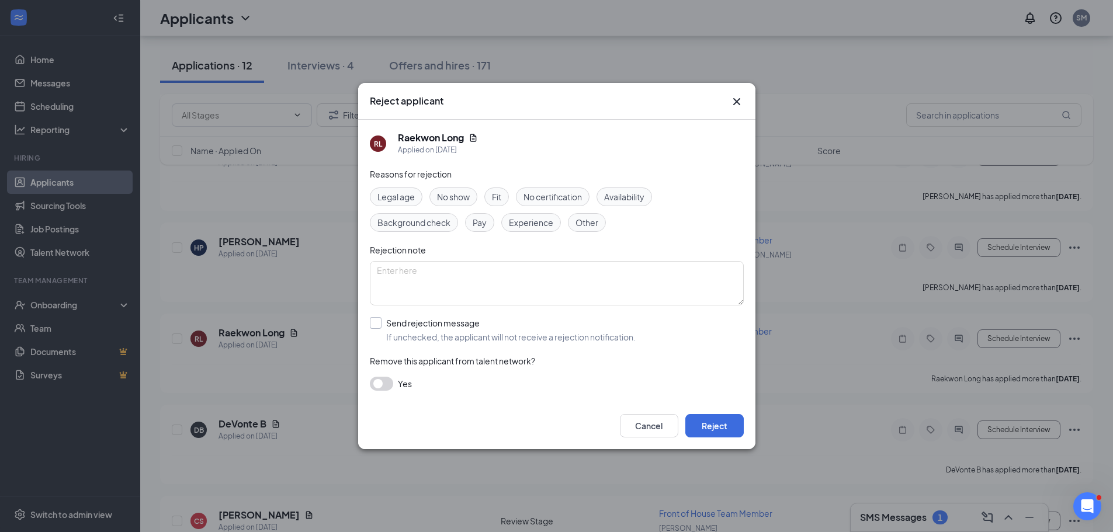
click at [377, 325] on input "Send rejection message If unchecked, the applicant will not receive a rejection…" at bounding box center [503, 330] width 266 height 26
checkbox input "true"
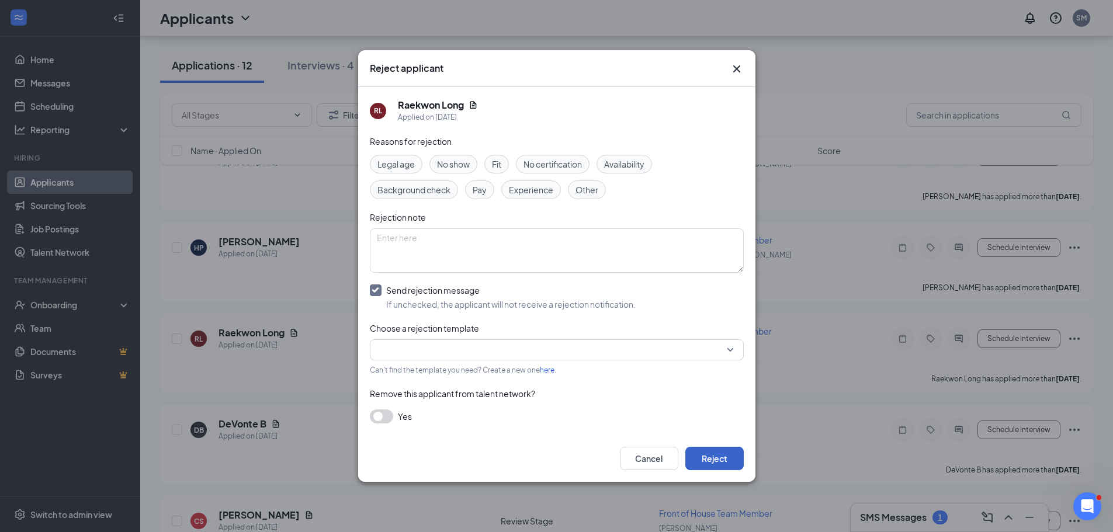
click at [730, 470] on button "Reject" at bounding box center [714, 458] width 58 height 23
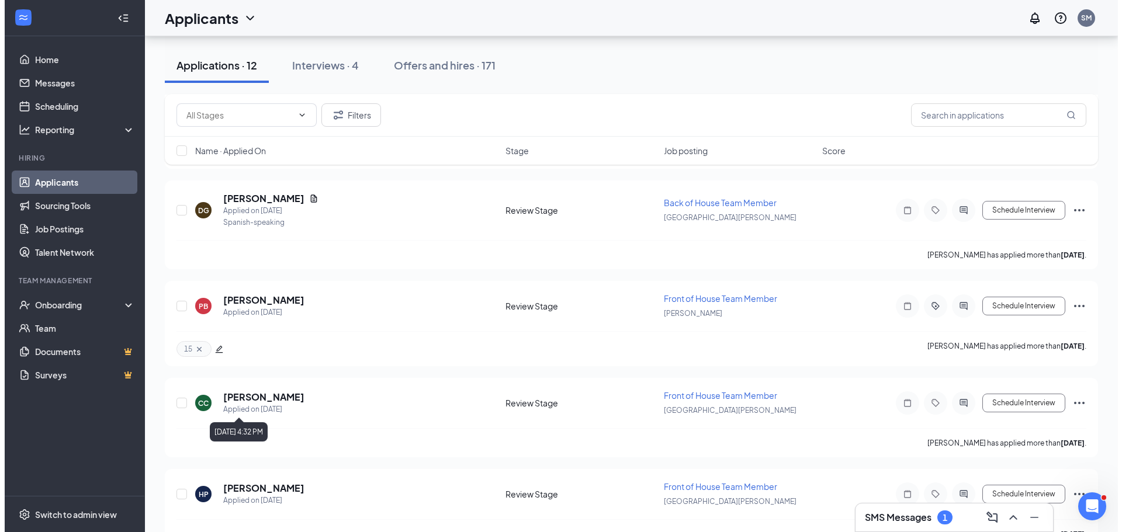
scroll to position [584, 0]
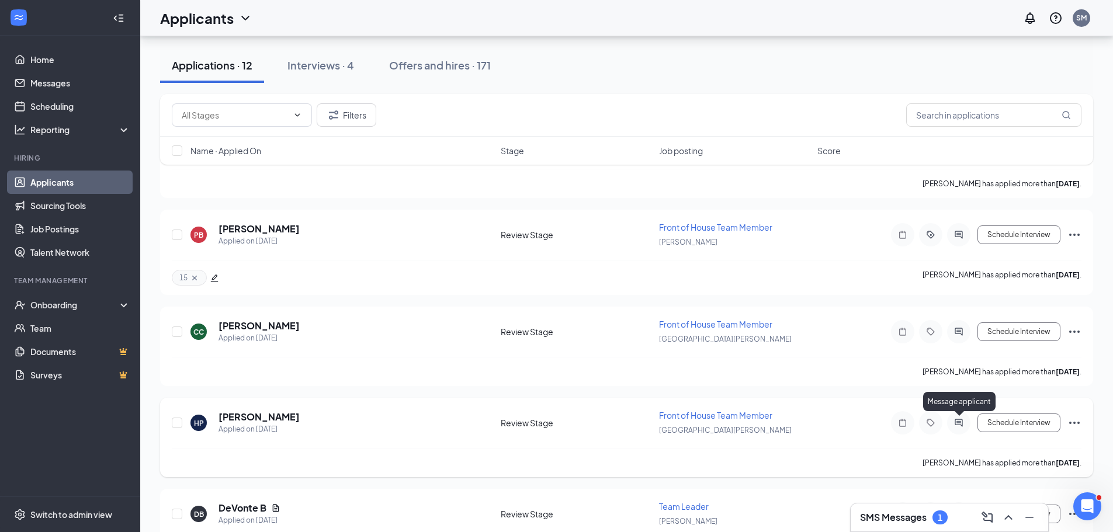
click at [959, 426] on icon "ActiveChat" at bounding box center [959, 422] width 14 height 9
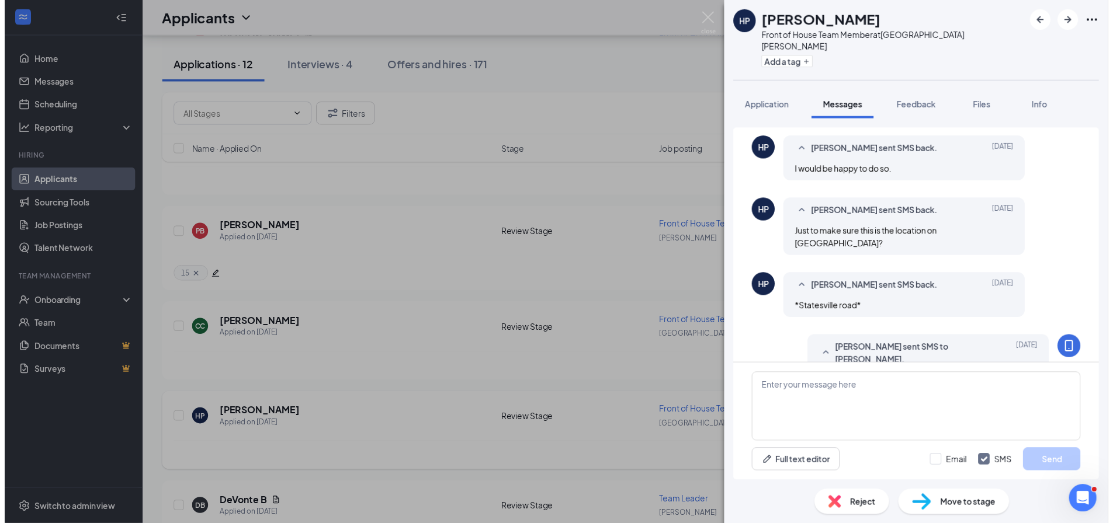
scroll to position [279, 0]
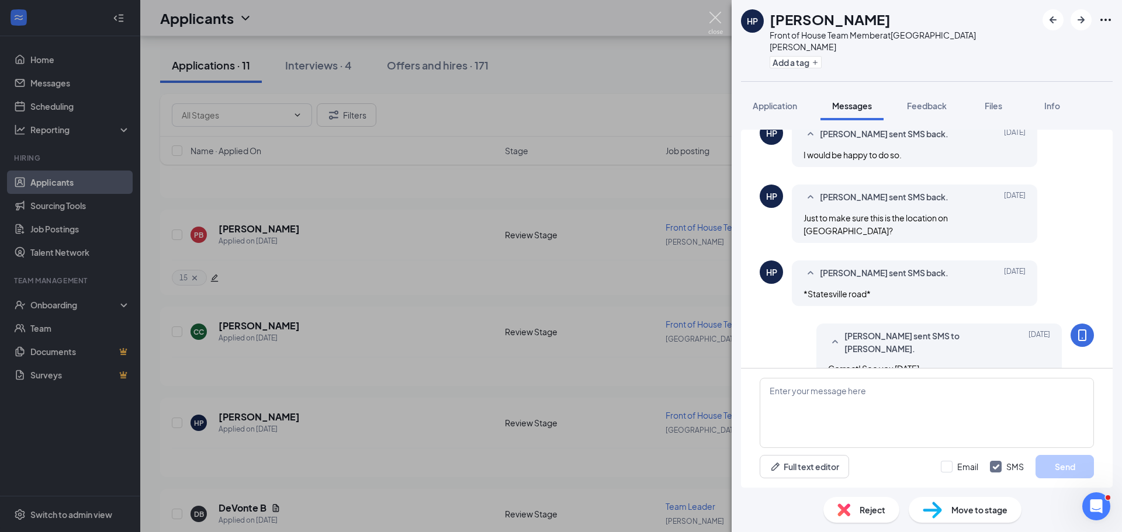
click at [720, 27] on img at bounding box center [715, 23] width 15 height 23
